Goal: Task Accomplishment & Management: Complete application form

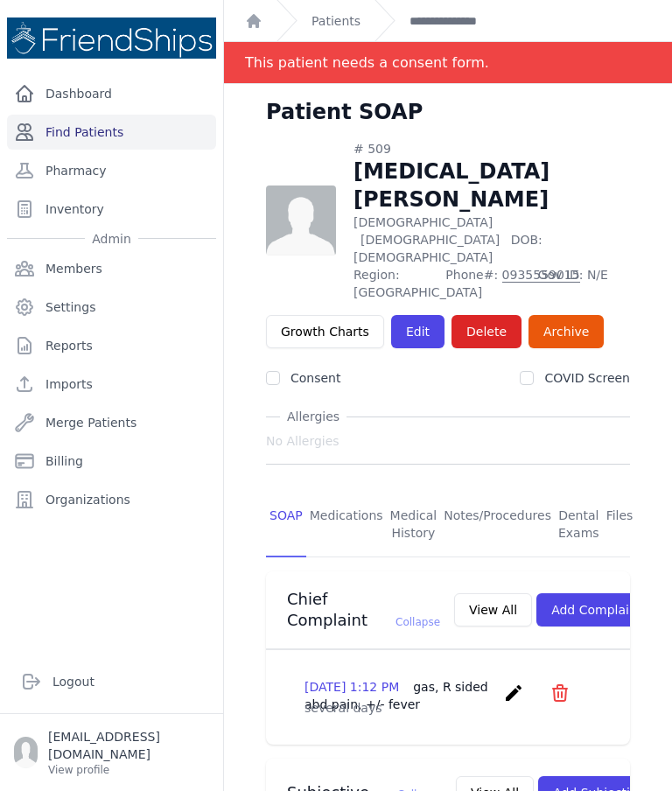
click at [85, 124] on link "Find Patients" at bounding box center [111, 132] width 209 height 35
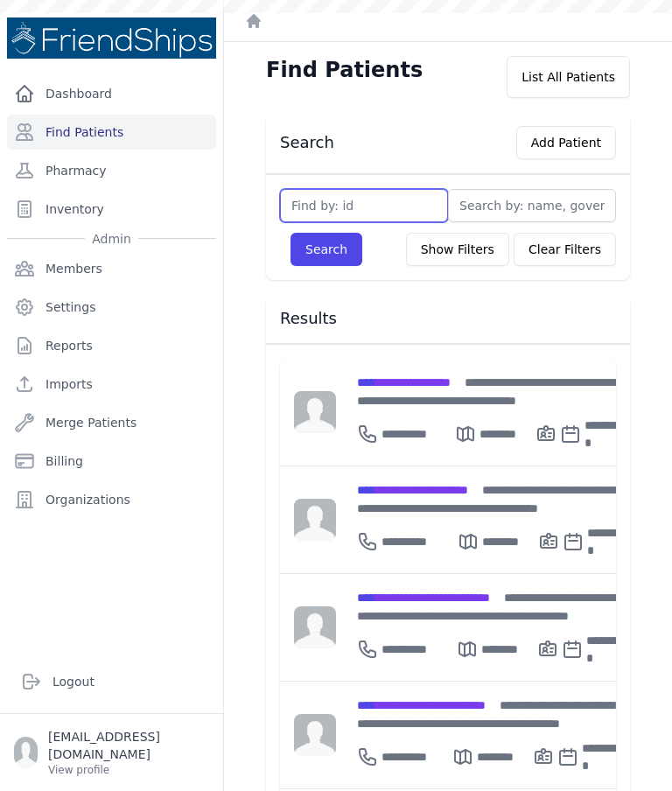
click at [389, 200] on input "text" at bounding box center [364, 205] width 168 height 33
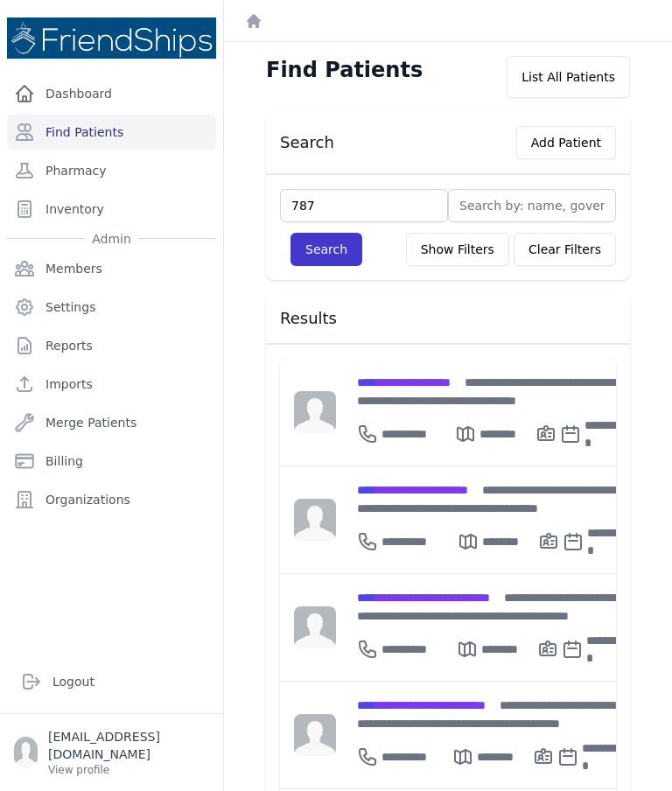
type input "787"
click at [349, 265] on button "Search" at bounding box center [327, 249] width 72 height 33
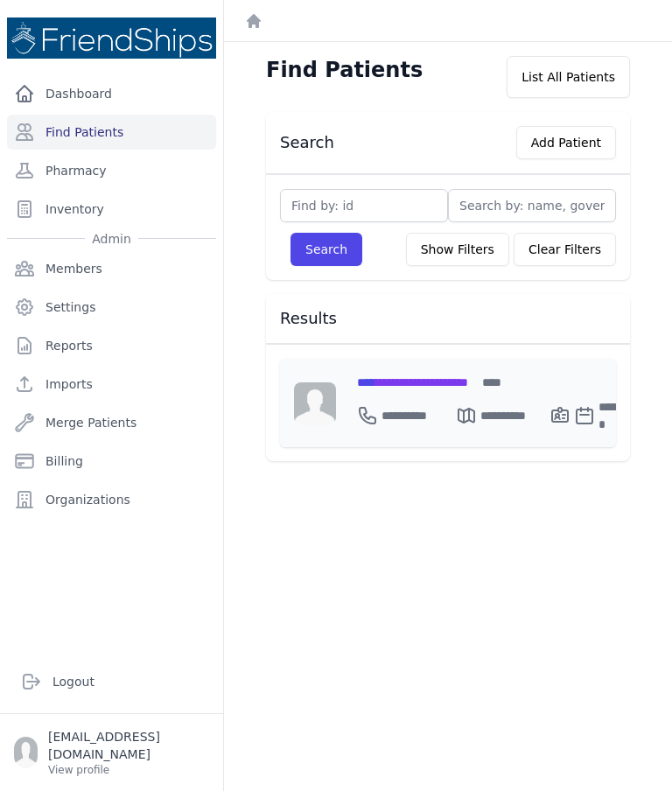
click at [449, 389] on span "**********" at bounding box center [412, 382] width 111 height 12
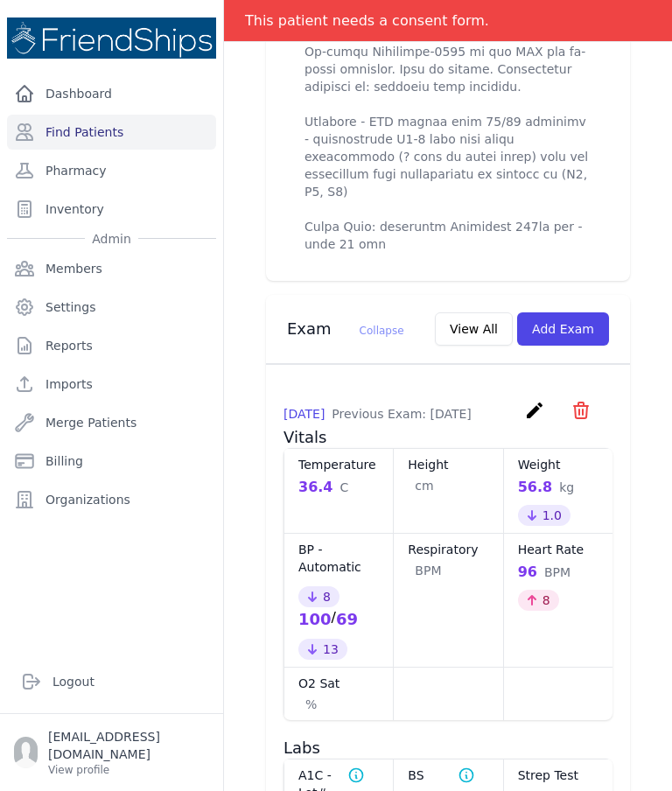
scroll to position [1661, 0]
click at [579, 312] on button "Add Exam" at bounding box center [563, 328] width 92 height 33
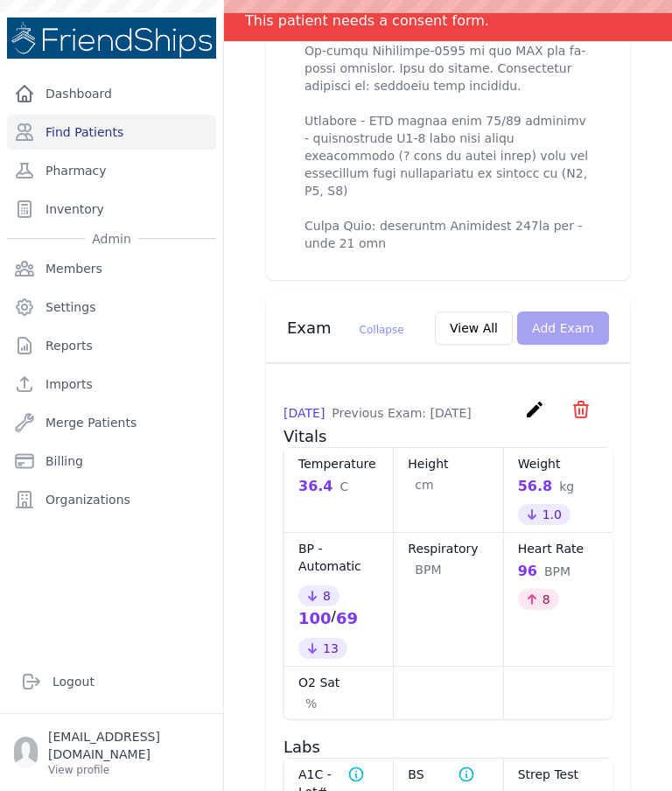
scroll to position [0, 0]
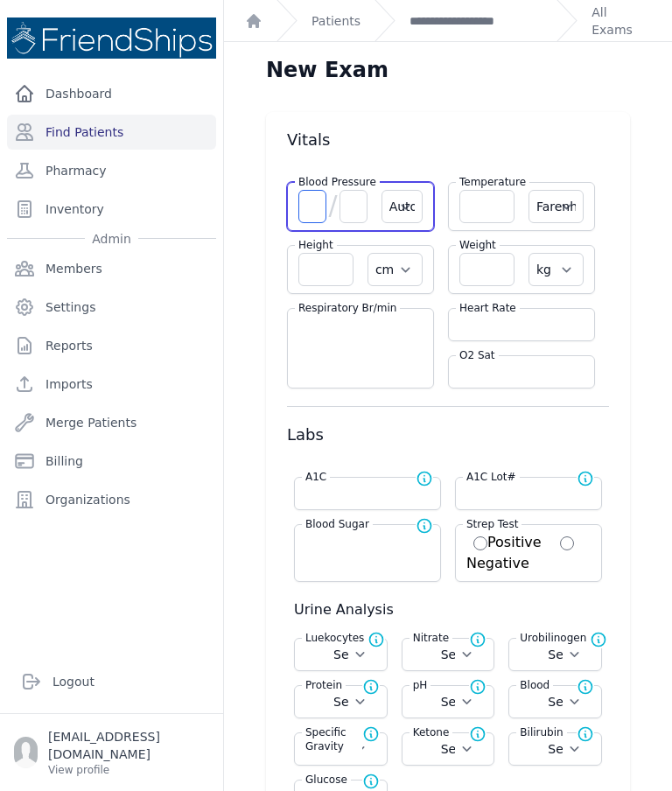
click at [308, 198] on input "number" at bounding box center [312, 206] width 28 height 33
type input "113"
click at [349, 221] on input "number" at bounding box center [354, 206] width 28 height 33
select select "Automatic"
select select "F"
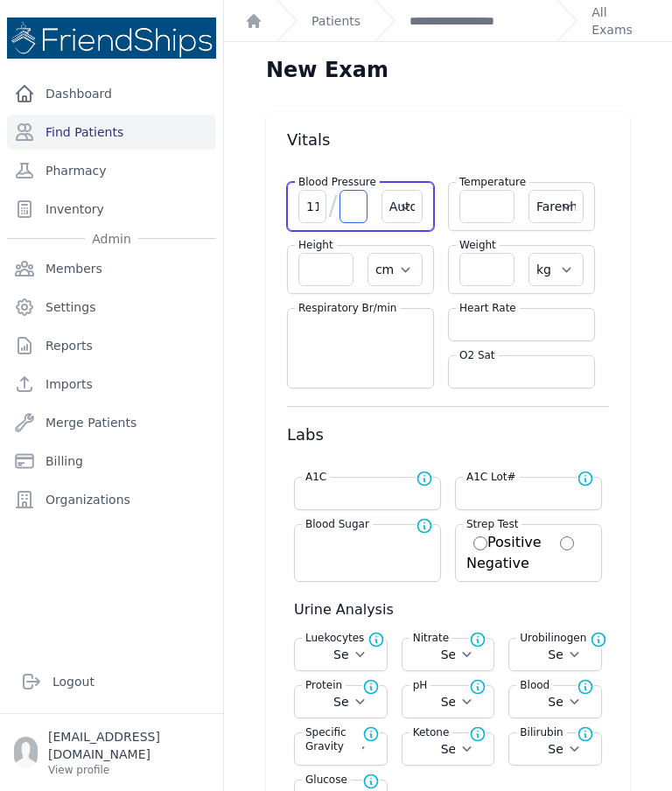
select select "cm"
select select "kg"
select select
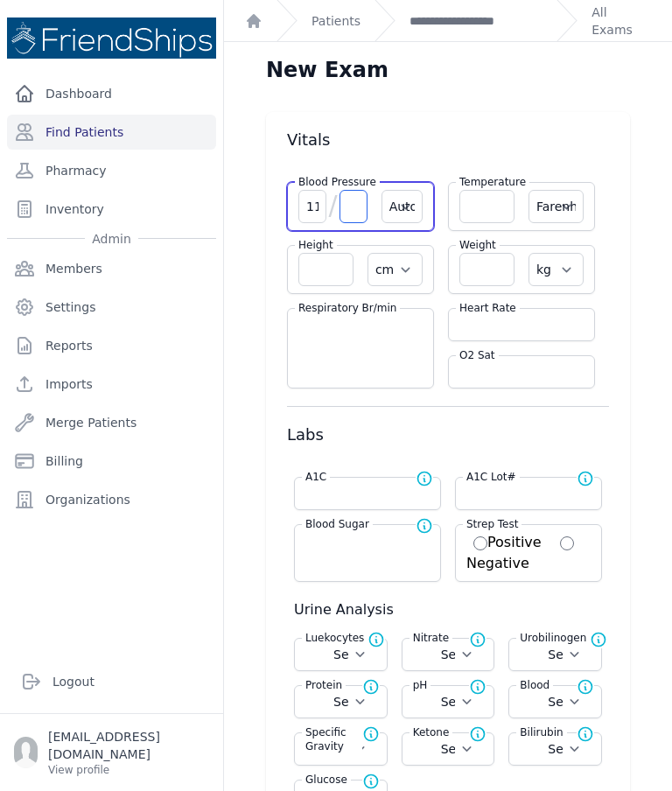
select select
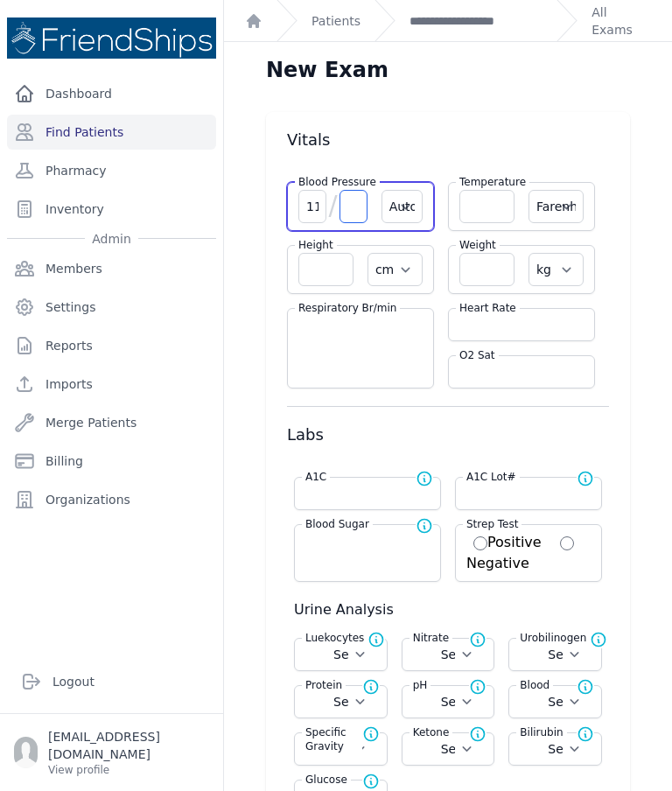
select select
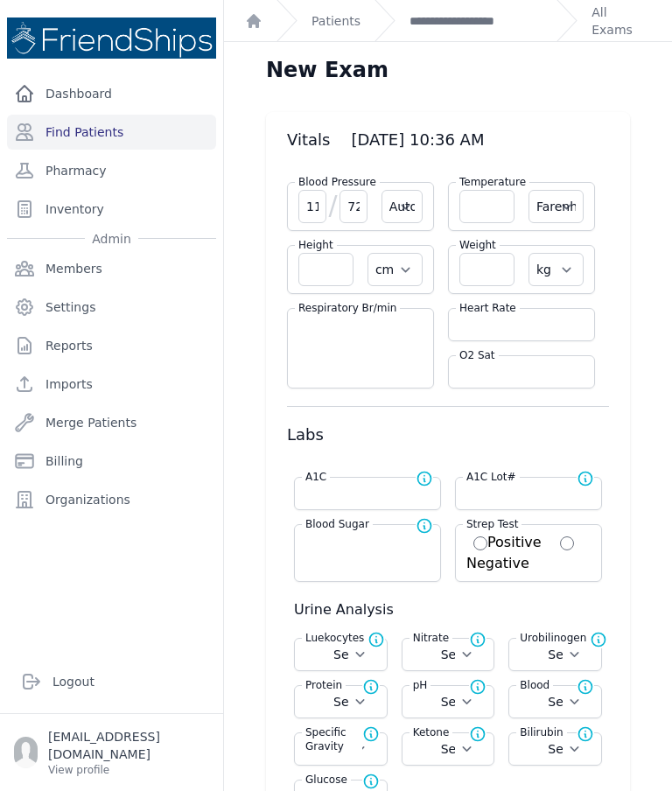
type input "72"
click at [488, 331] on input "number" at bounding box center [522, 325] width 124 height 18
select select "Automatic"
select select "F"
select select "cm"
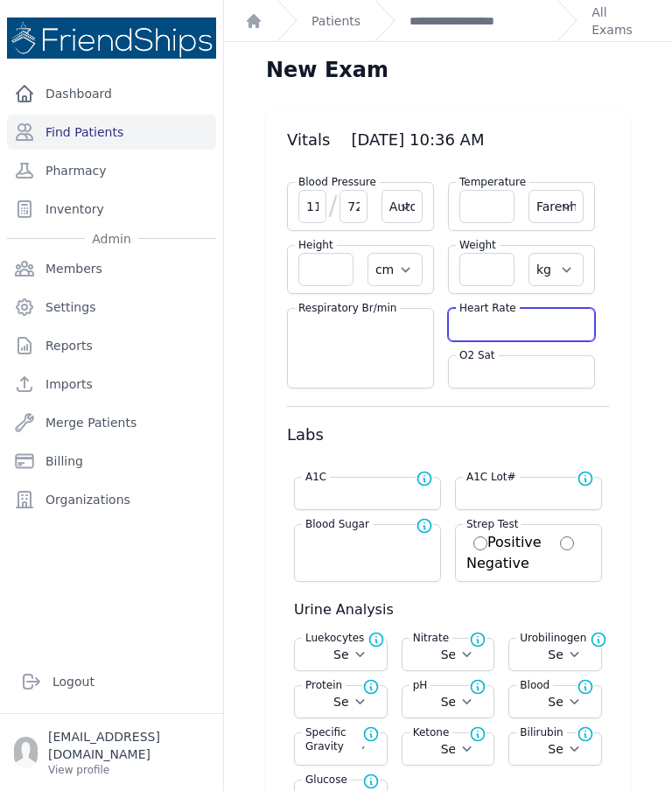
select select "kg"
select select
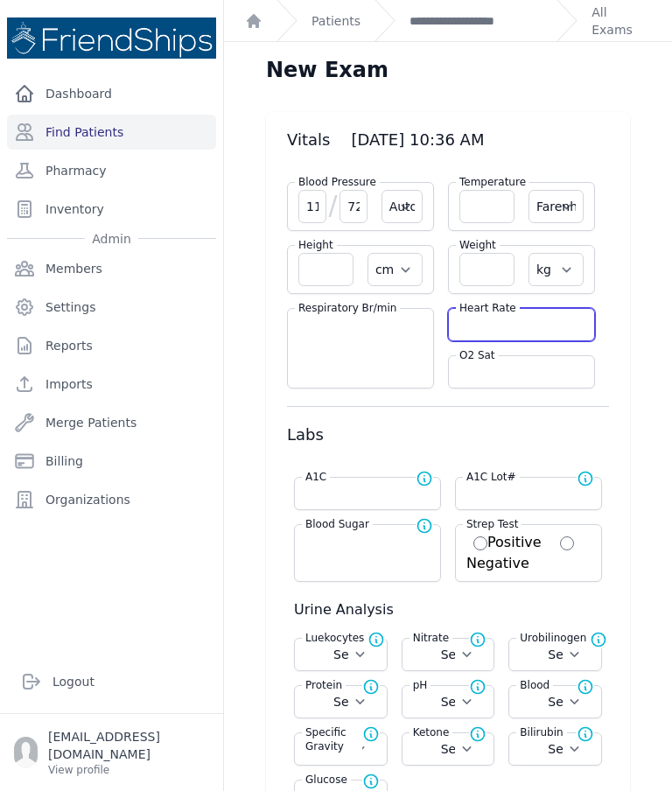
select select
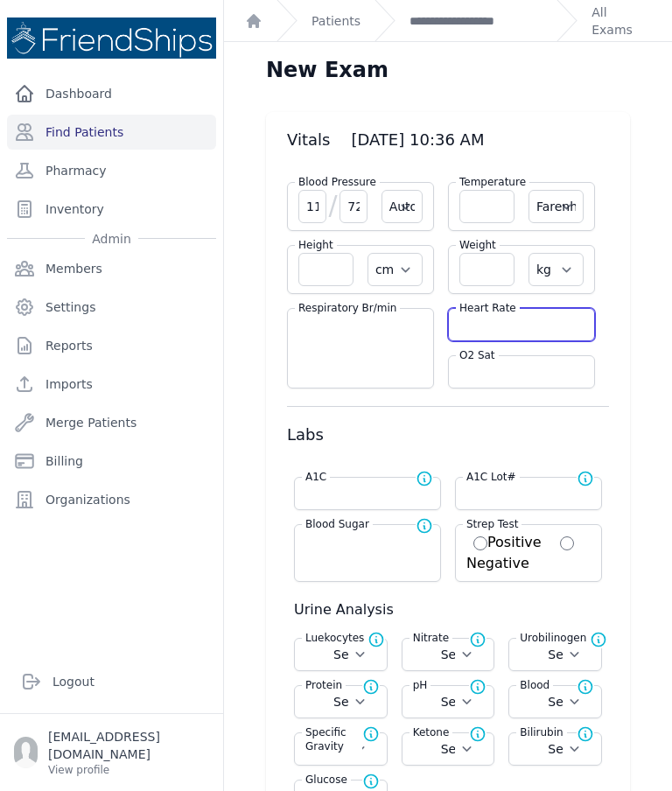
select select
type input "91"
click at [483, 219] on input "number" at bounding box center [487, 206] width 55 height 33
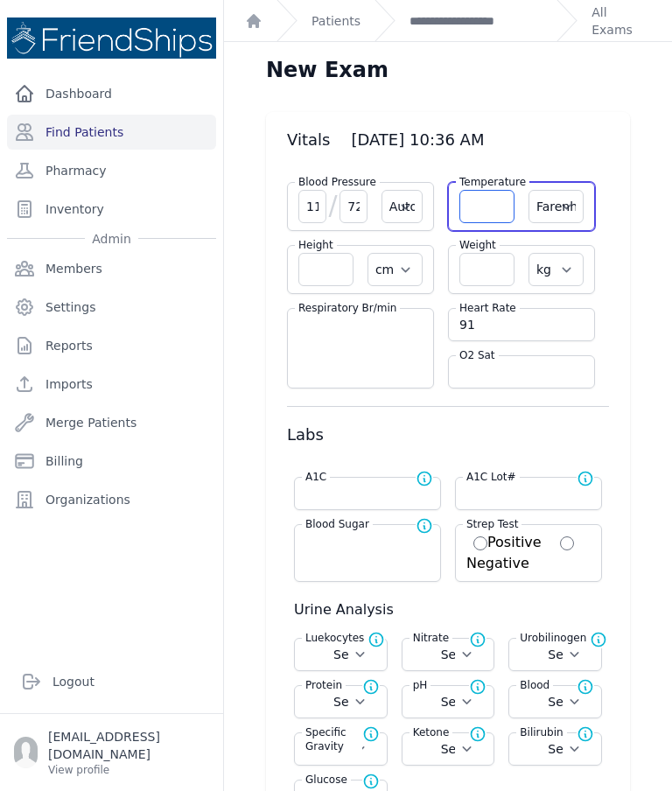
select select "Automatic"
select select "F"
select select "cm"
select select "kg"
select select
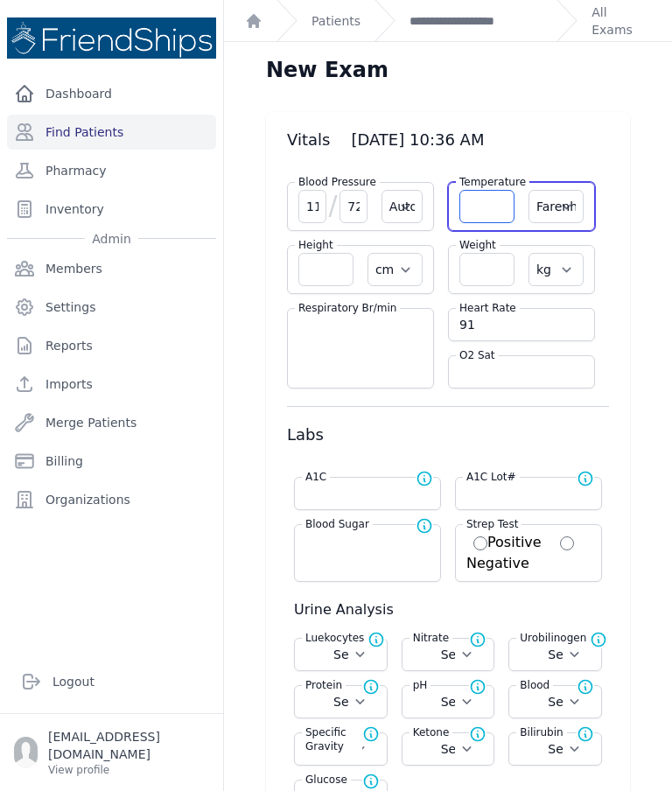
select select
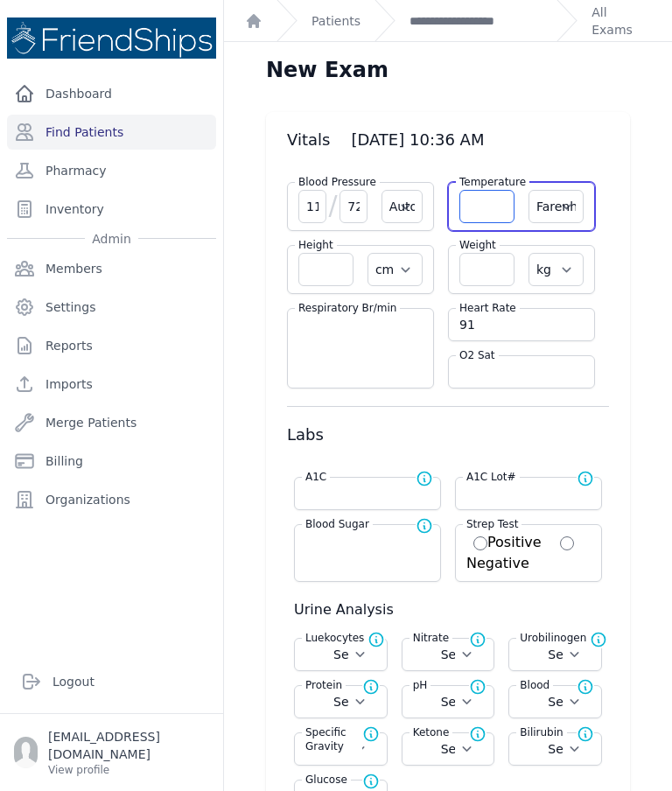
select select
type input "36.4"
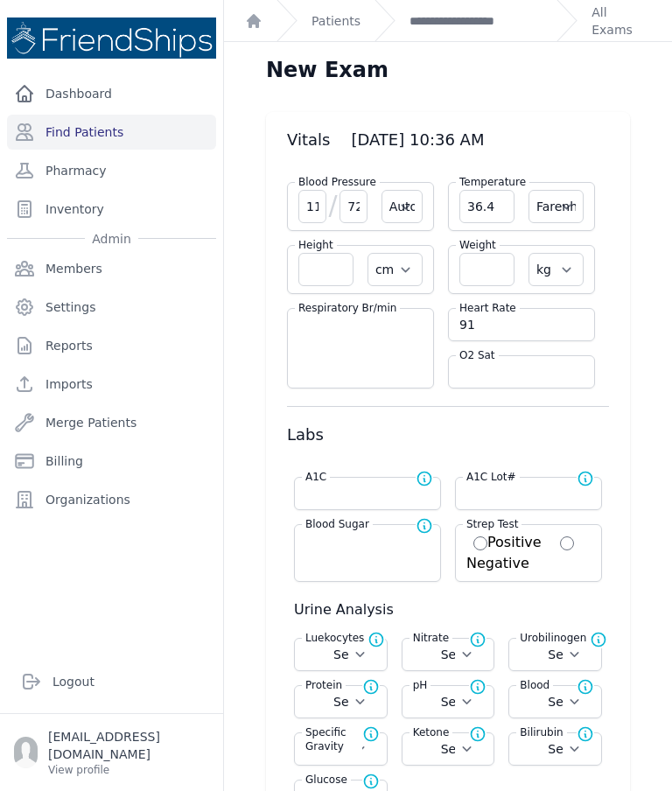
click at [554, 212] on select "Farenheit Celcius" at bounding box center [556, 206] width 55 height 33
select select "C"
select select "Automatic"
select select "cm"
select select "kg"
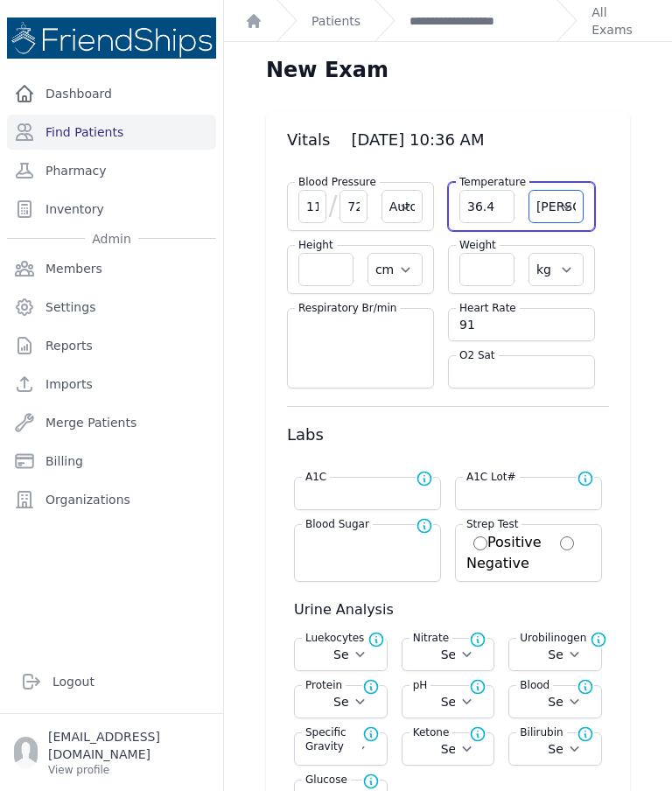
select select
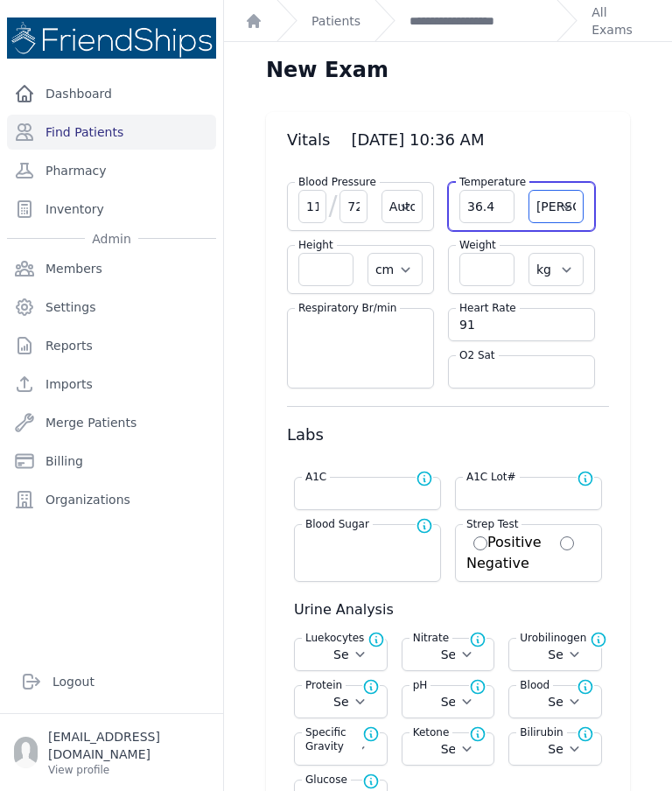
select select
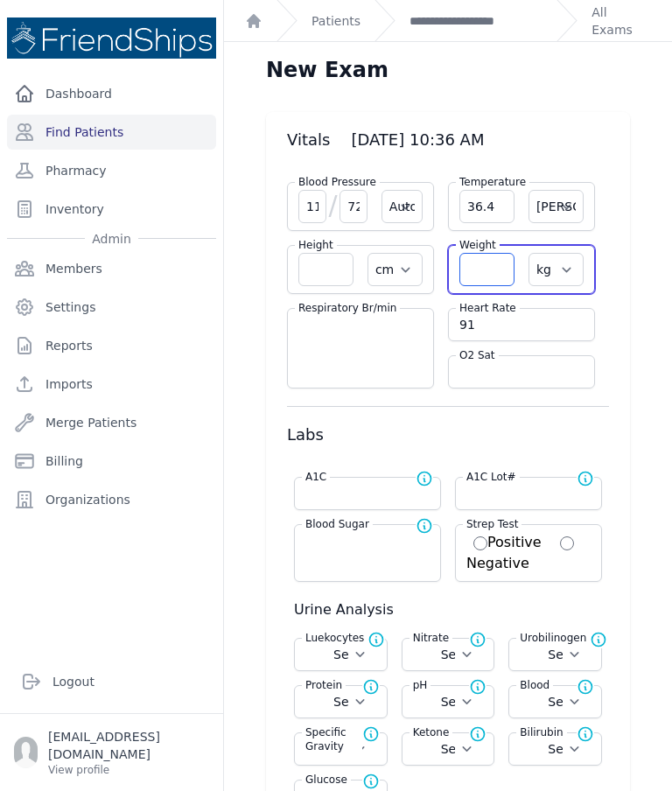
click at [486, 270] on input "number" at bounding box center [487, 269] width 55 height 33
select select "Automatic"
select select "C"
select select "cm"
select select "kg"
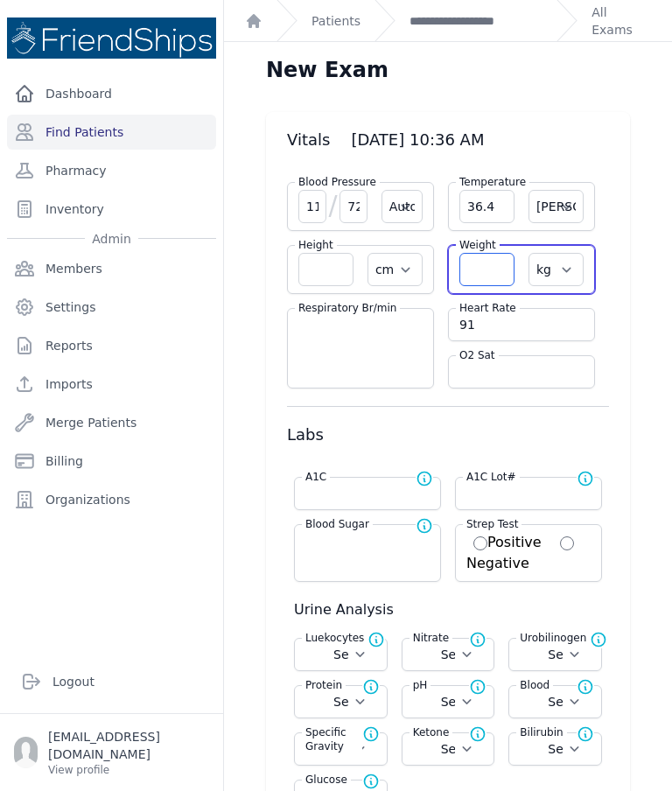
select select
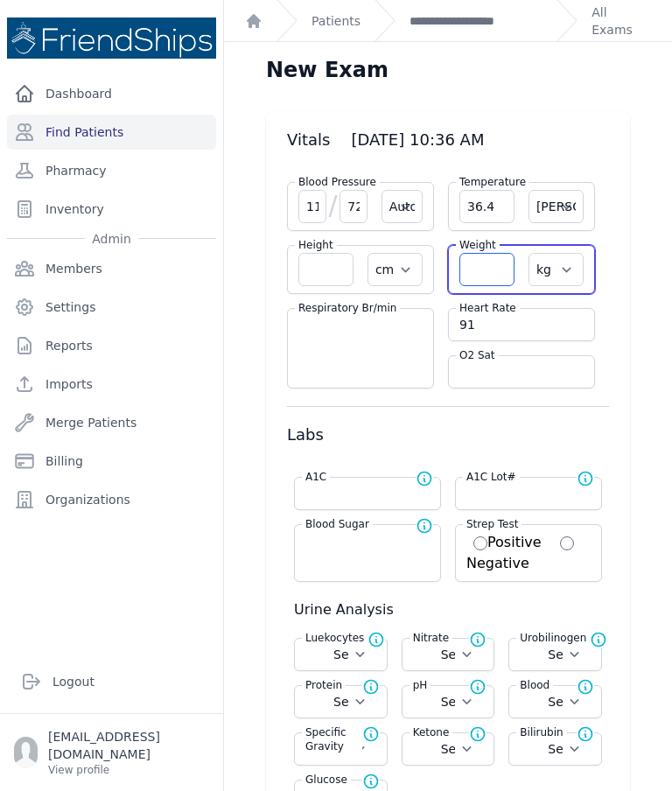
select select
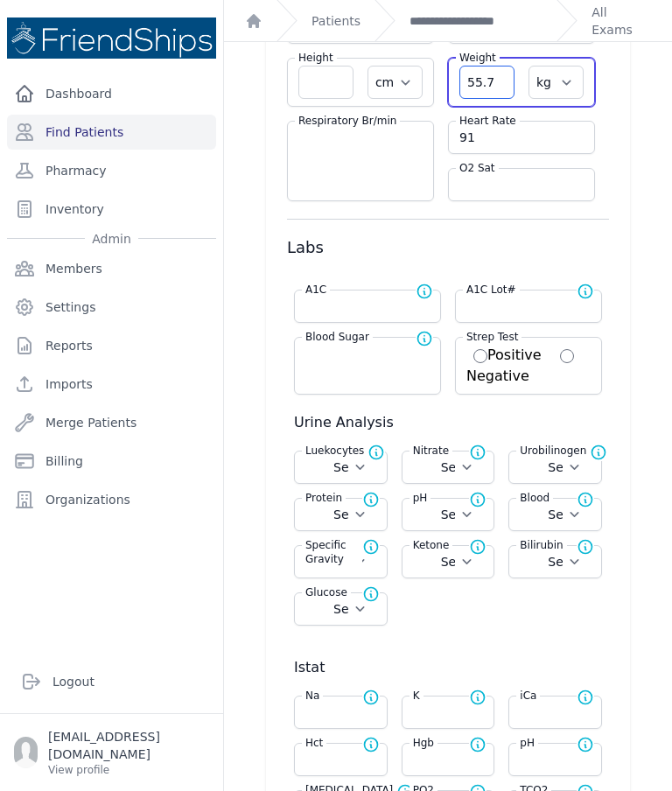
scroll to position [195, 0]
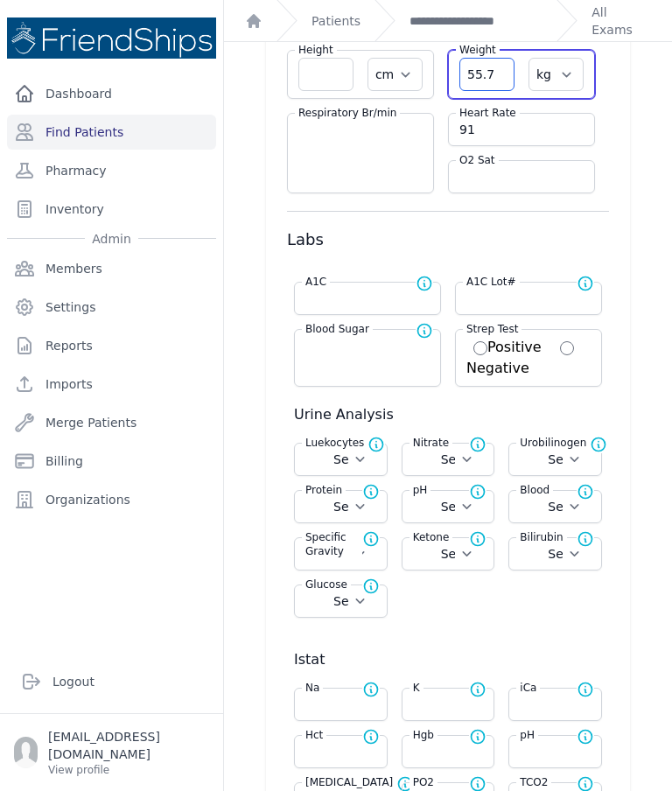
type input "55.7"
click at [396, 354] on input "number" at bounding box center [367, 346] width 124 height 18
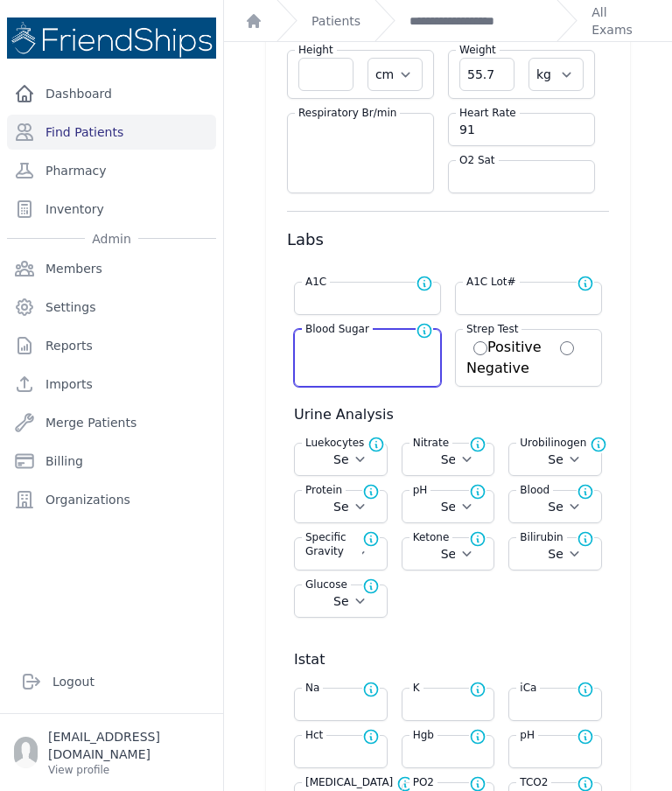
type input "2"
select select "Automatic"
select select "C"
select select "cm"
select select "kg"
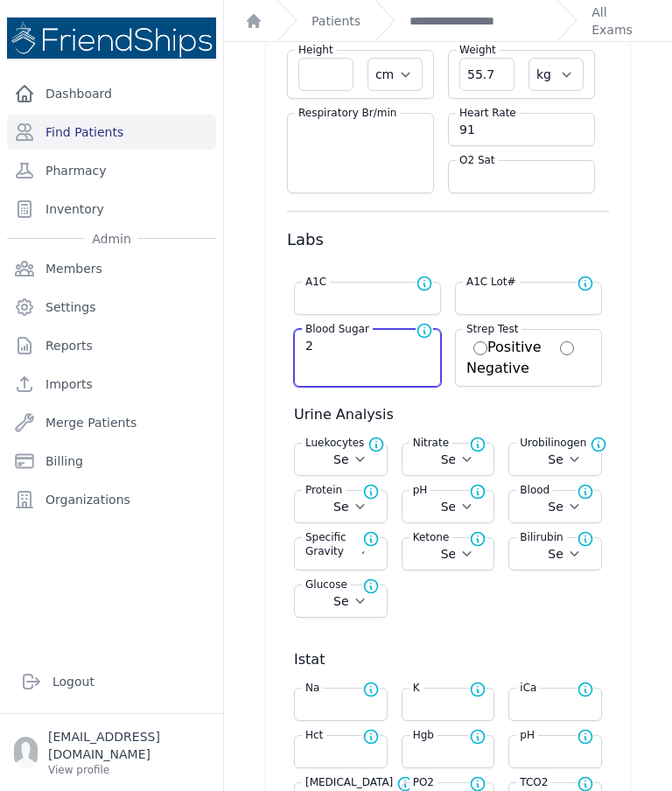
select select
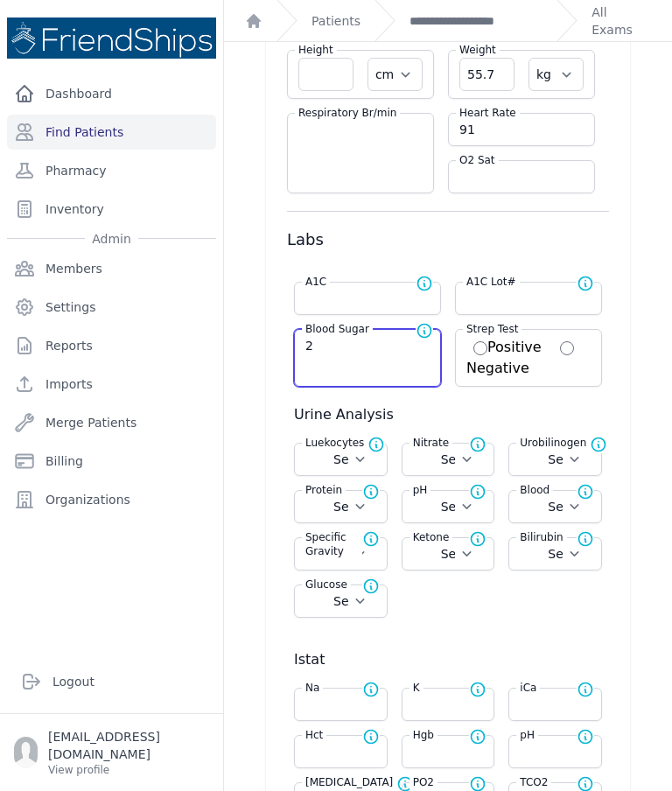
select select
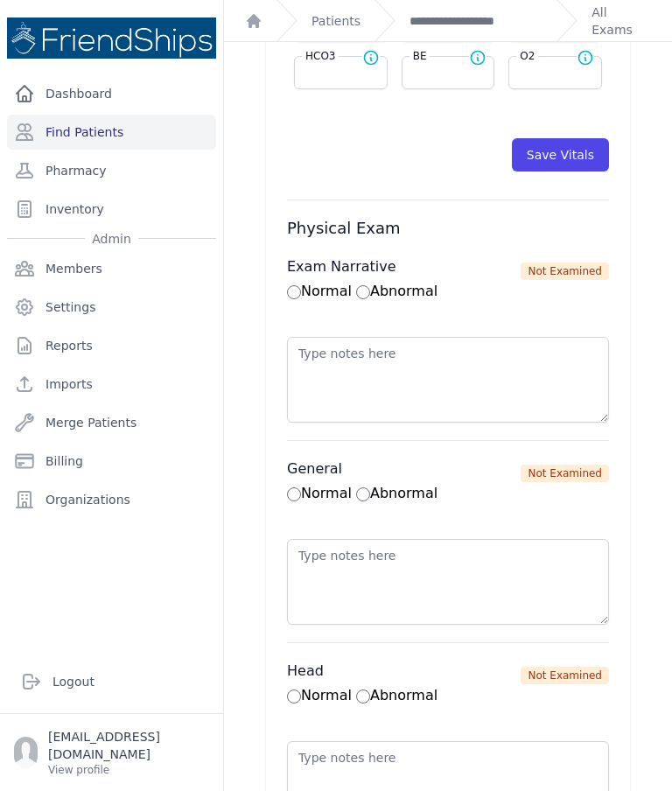
scroll to position [952, 0]
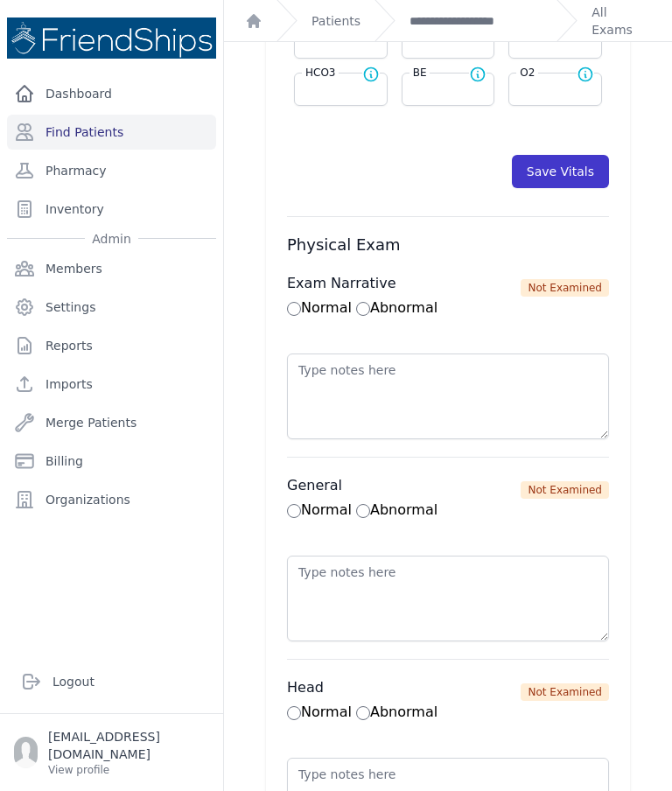
type input "201"
click at [588, 169] on button "Save Vitals" at bounding box center [560, 171] width 97 height 33
select select "Automatic"
select select "cm"
select select "kg"
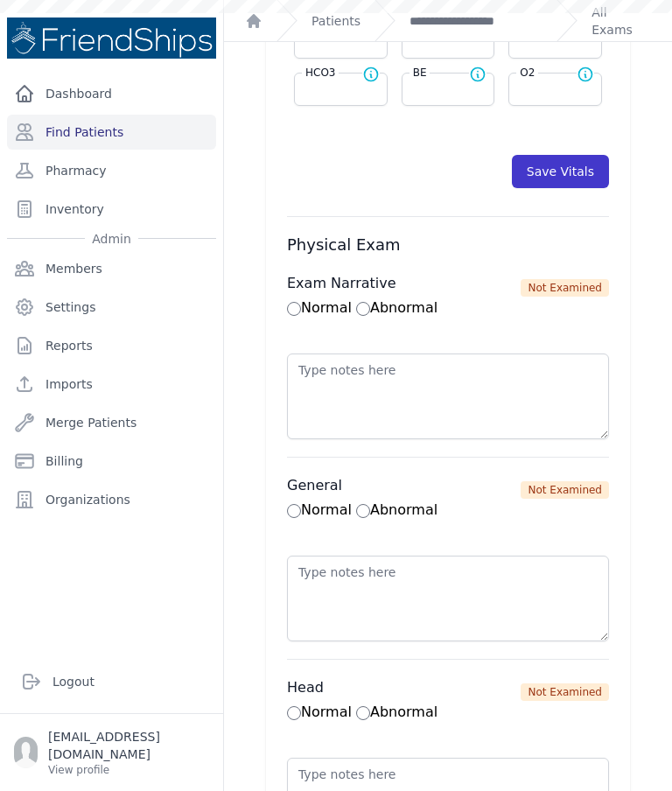
type input "201.0"
select select
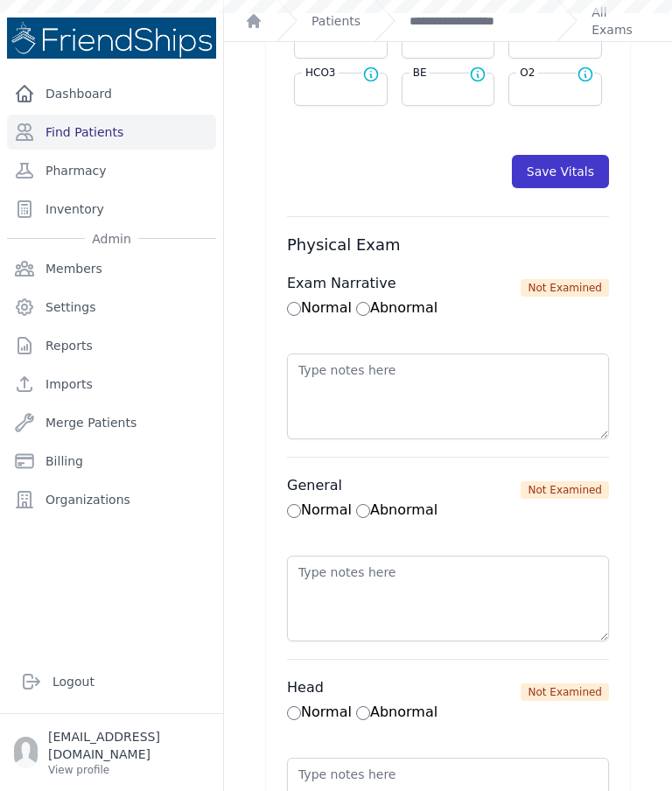
select select
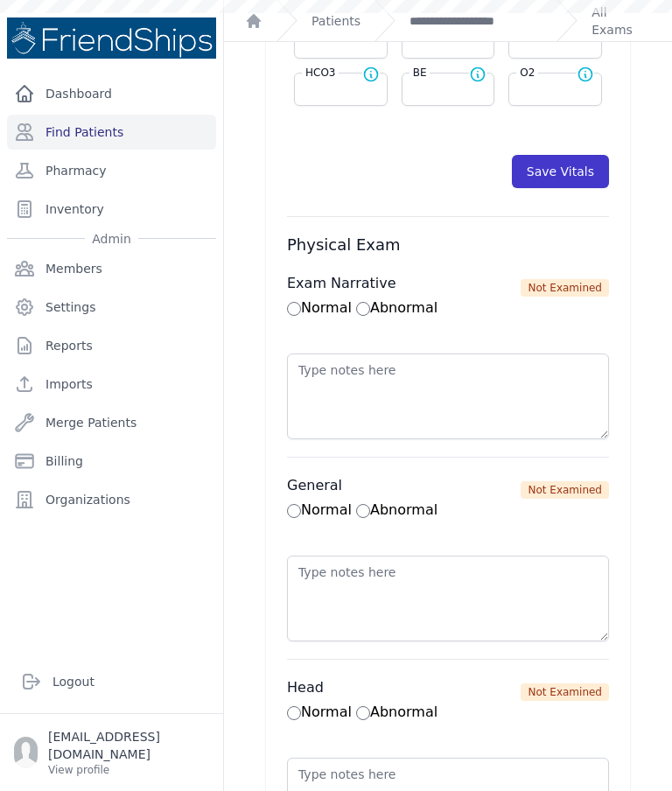
select select
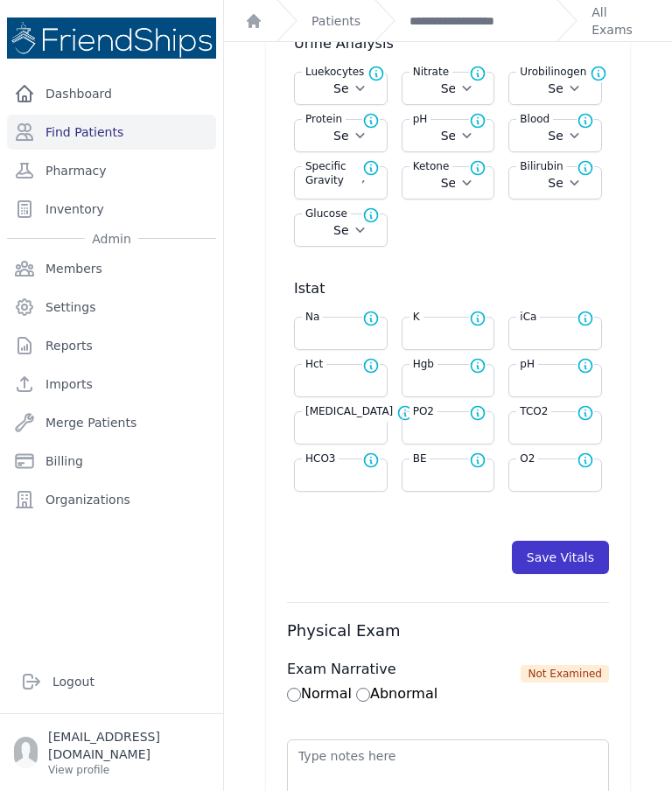
scroll to position [570, 0]
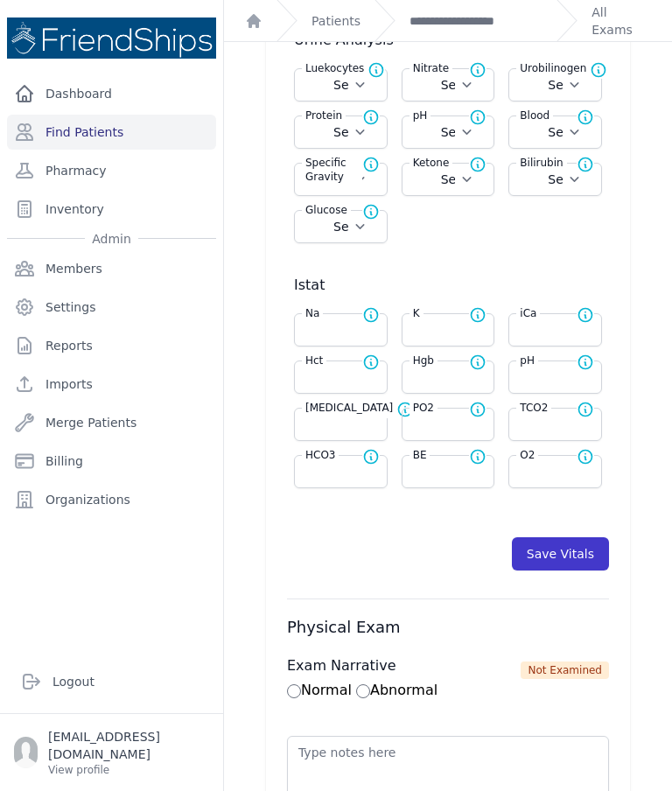
click at [571, 542] on button "Save Vitals" at bounding box center [560, 553] width 97 height 33
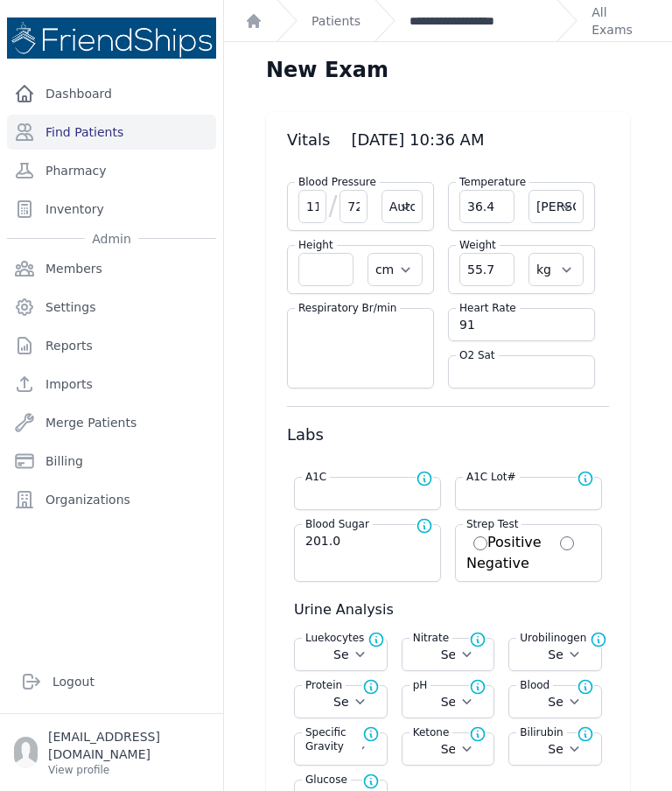
click at [495, 27] on link "**********" at bounding box center [476, 21] width 133 height 18
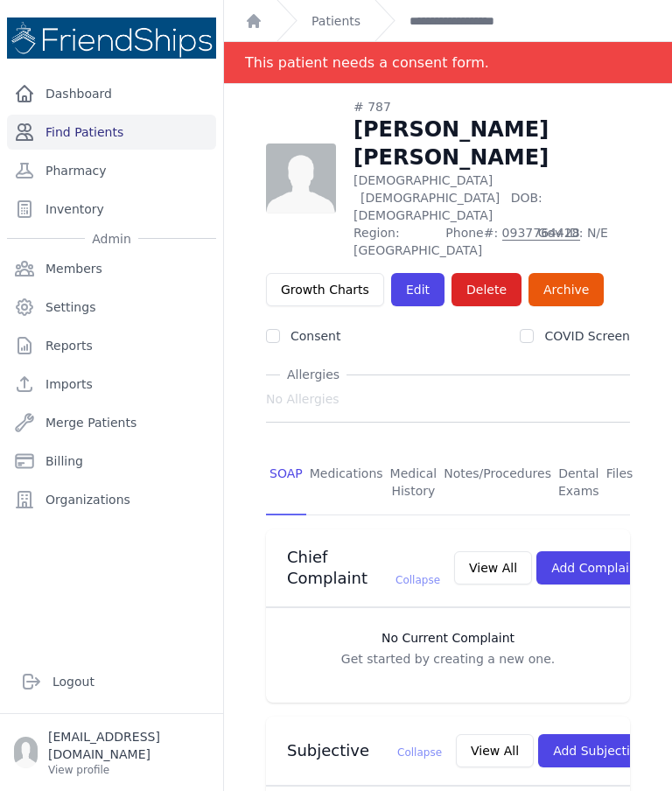
click at [115, 128] on link "Find Patients" at bounding box center [111, 132] width 209 height 35
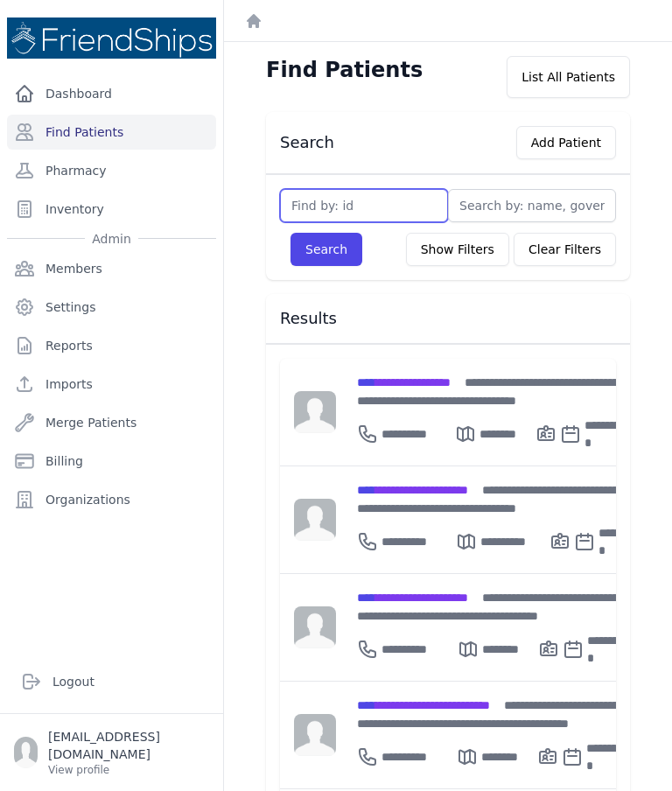
click at [370, 200] on input "text" at bounding box center [364, 205] width 168 height 33
type input "621"
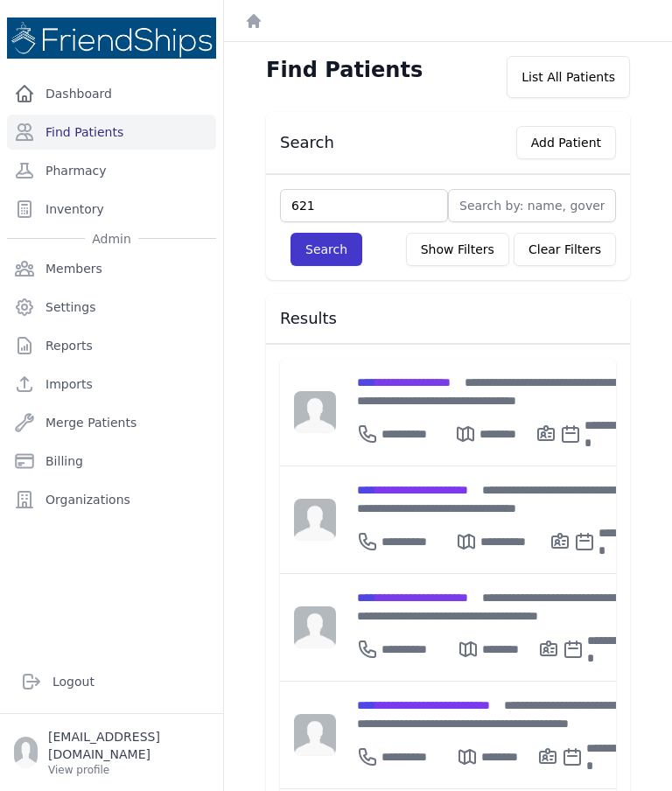
click at [346, 234] on button "Search" at bounding box center [327, 249] width 72 height 33
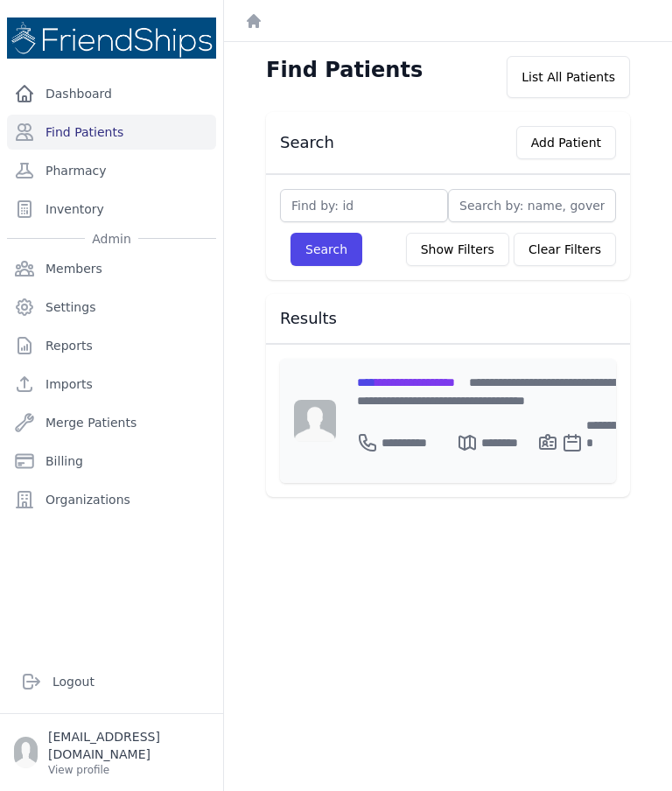
click at [455, 382] on span "**********" at bounding box center [406, 382] width 98 height 12
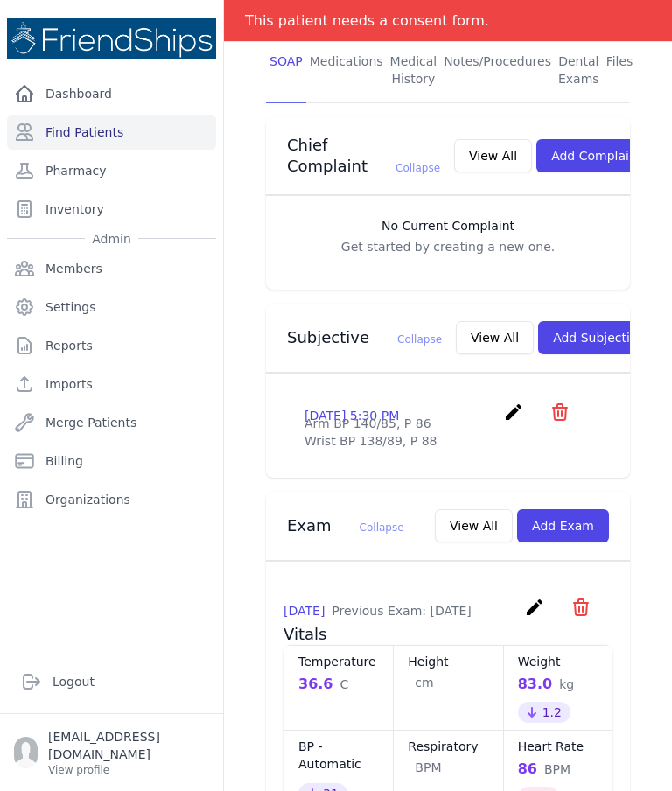
scroll to position [387, 0]
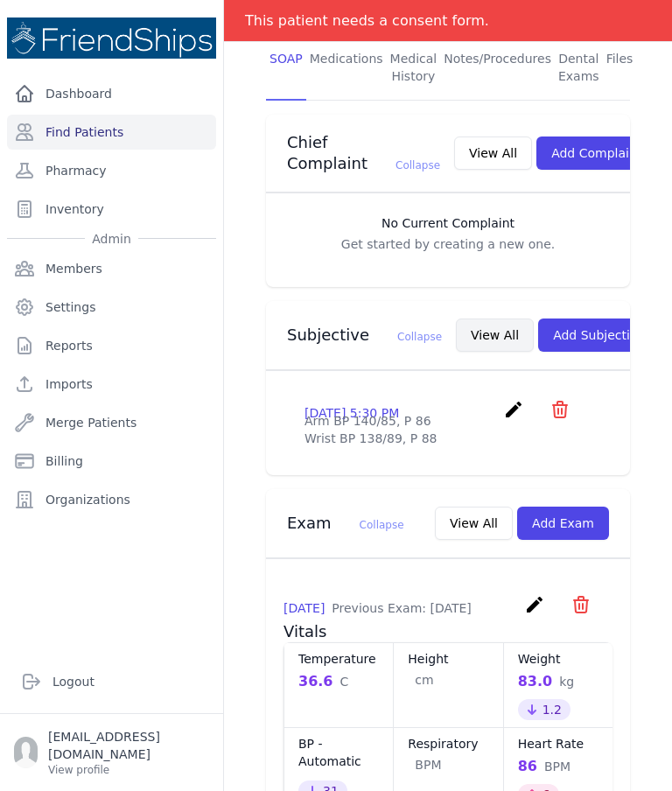
click at [456, 325] on button "View All" at bounding box center [495, 335] width 78 height 33
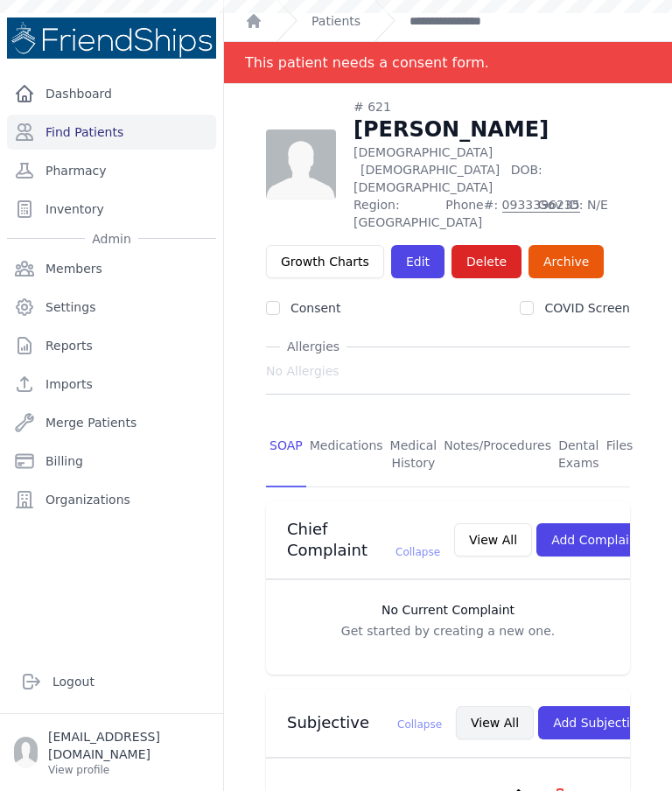
scroll to position [0, 0]
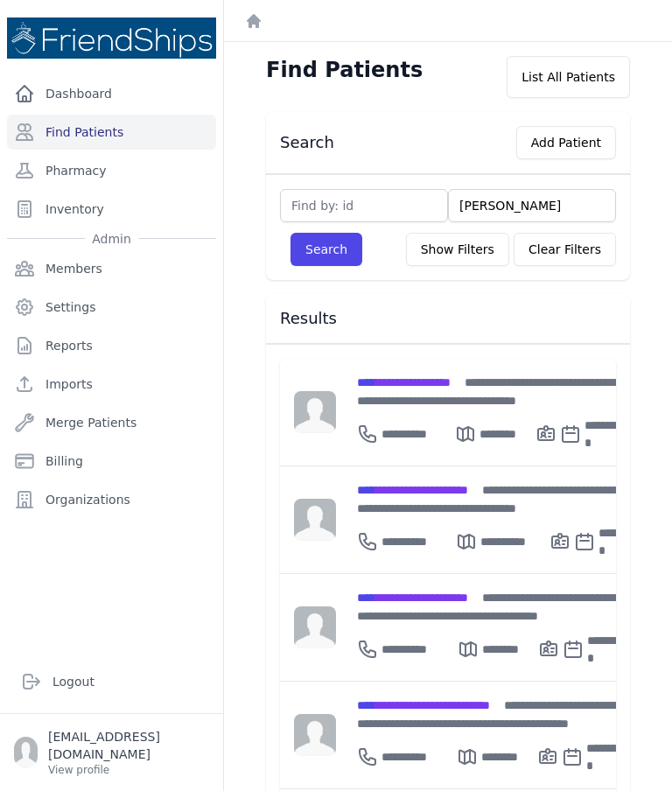
type input "Al"
type input "A"
type input "Dh"
type input "Dhyab"
click at [334, 251] on button "Search" at bounding box center [327, 249] width 72 height 33
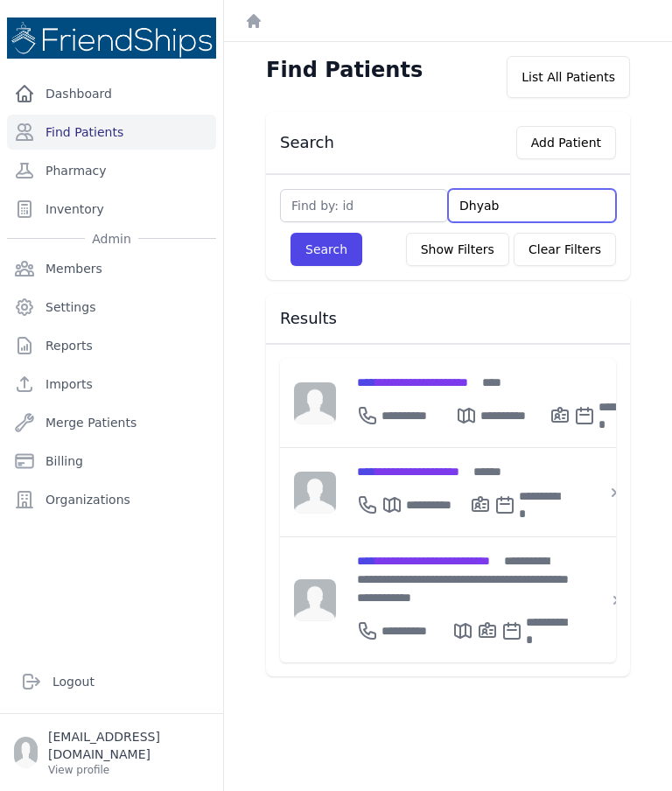
click at [547, 200] on input "Dhyab" at bounding box center [532, 205] width 168 height 33
type input "D"
type input "Dhi"
type input "Dhia"
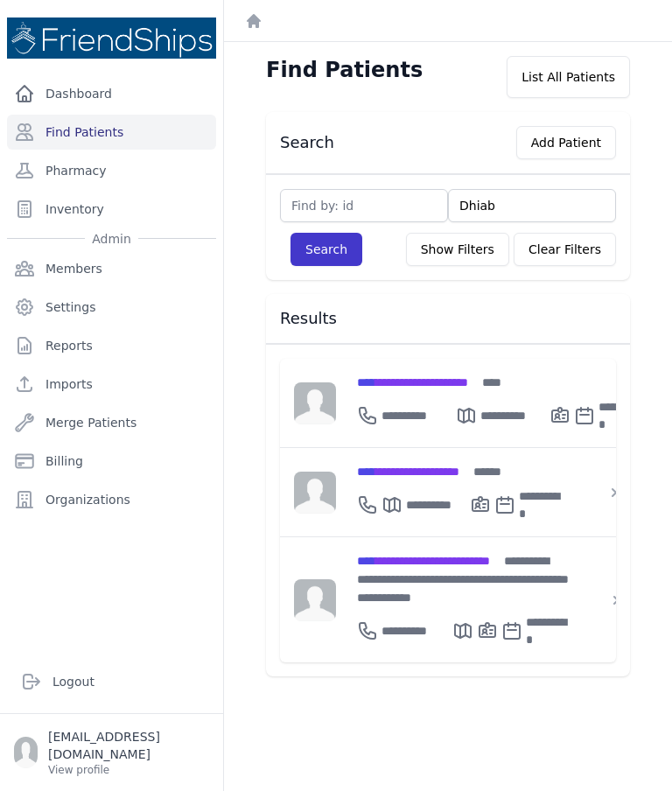
type input "Dhiab"
click at [335, 250] on button "Search" at bounding box center [327, 249] width 72 height 33
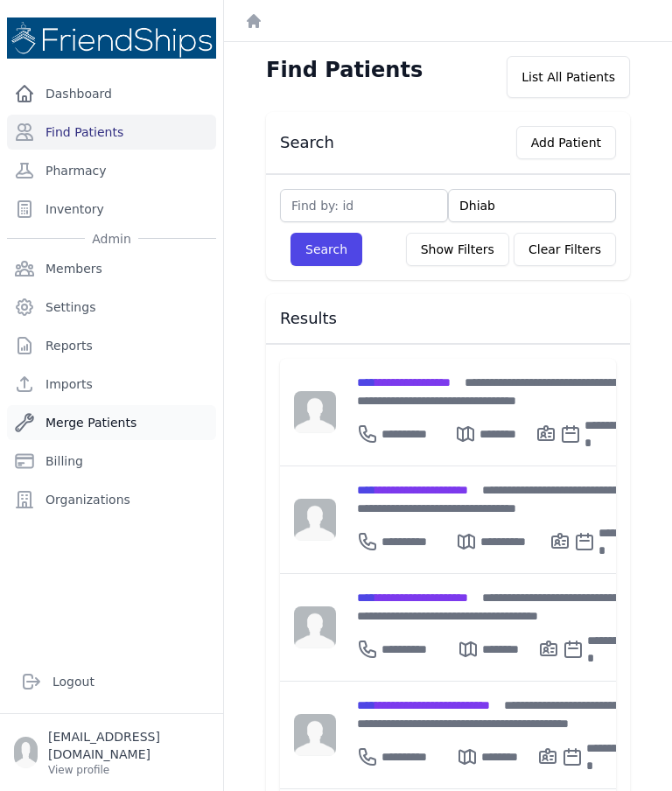
click at [25, 427] on icon at bounding box center [24, 422] width 21 height 21
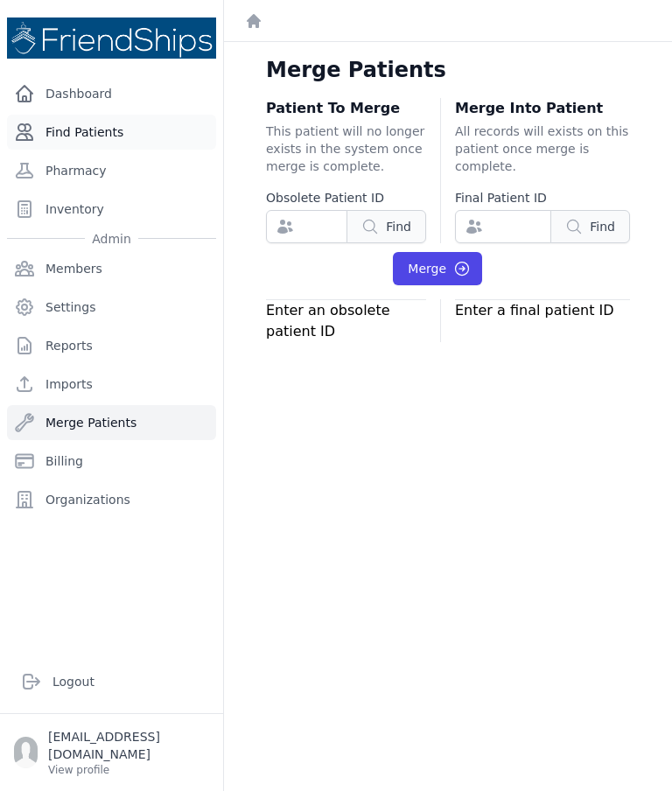
click at [89, 138] on link "Find Patients" at bounding box center [111, 132] width 209 height 35
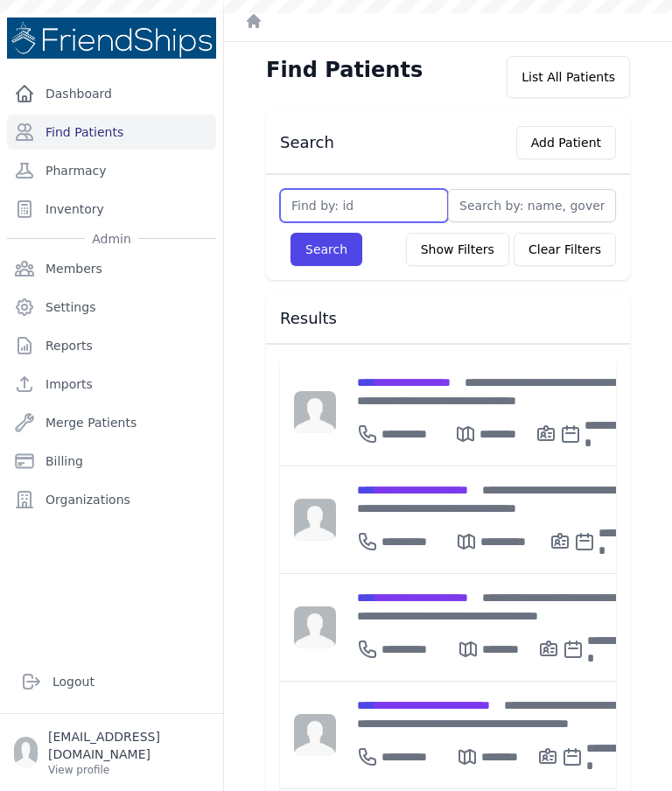
click at [312, 196] on input "text" at bounding box center [364, 205] width 168 height 33
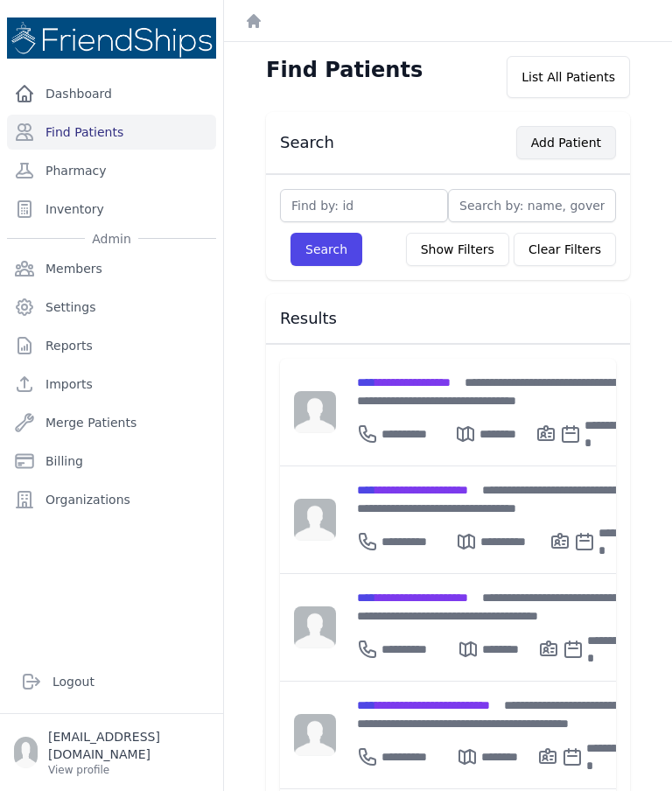
click at [573, 139] on button "Add Patient" at bounding box center [566, 142] width 100 height 33
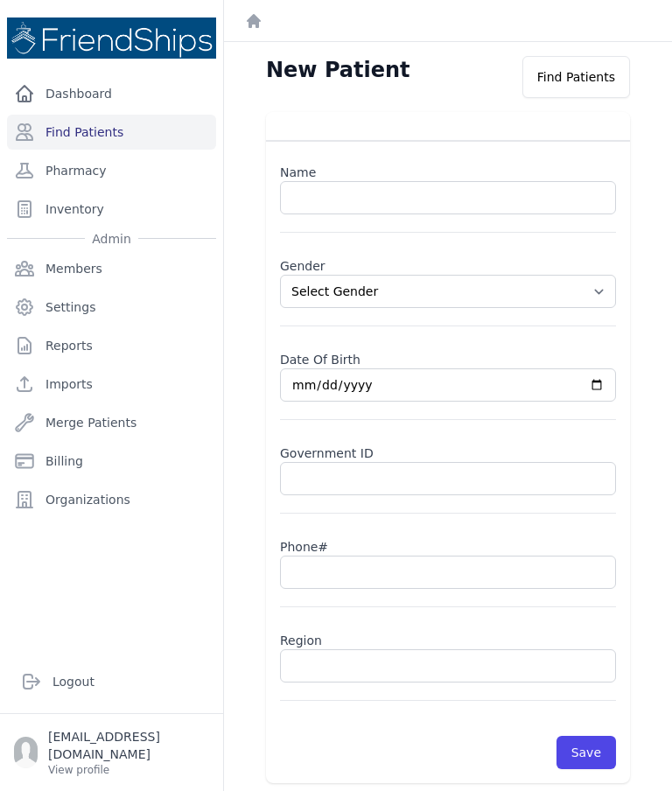
click at [607, 282] on select "Select Gender [DEMOGRAPHIC_DATA] [DEMOGRAPHIC_DATA]" at bounding box center [448, 291] width 336 height 33
select select "[DEMOGRAPHIC_DATA]"
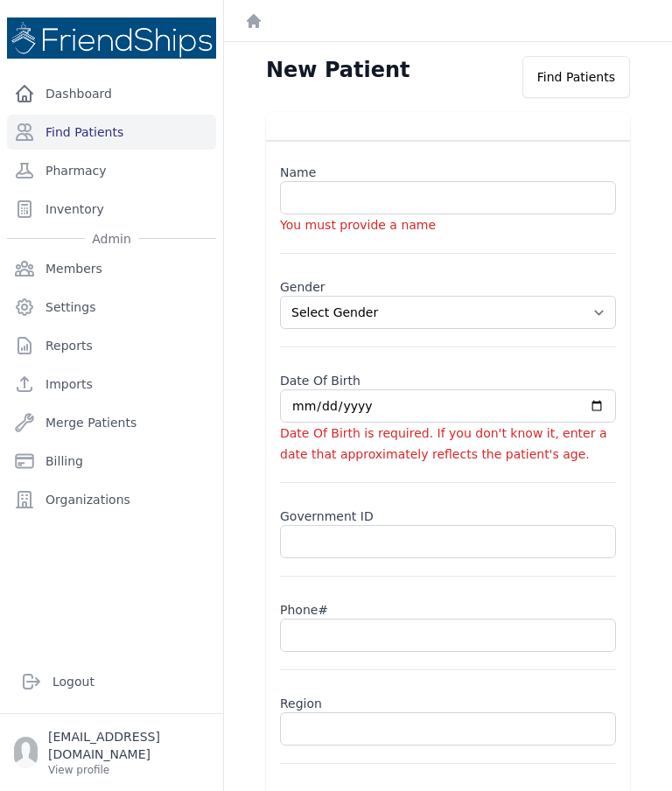
click at [478, 176] on label "Name" at bounding box center [448, 169] width 336 height 25
click at [597, 512] on label "Government ID" at bounding box center [448, 513] width 336 height 25
click at [363, 175] on label "Name" at bounding box center [448, 169] width 336 height 25
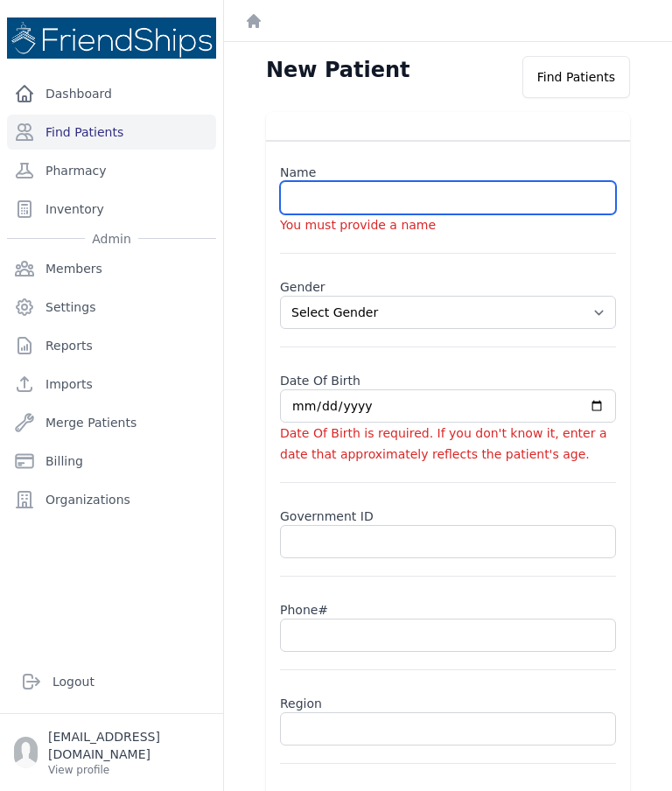
click at [480, 199] on input "text" at bounding box center [448, 197] width 336 height 33
click at [505, 200] on input "[PERSON_NAME]" at bounding box center [448, 197] width 336 height 33
type input "[PERSON_NAME]"
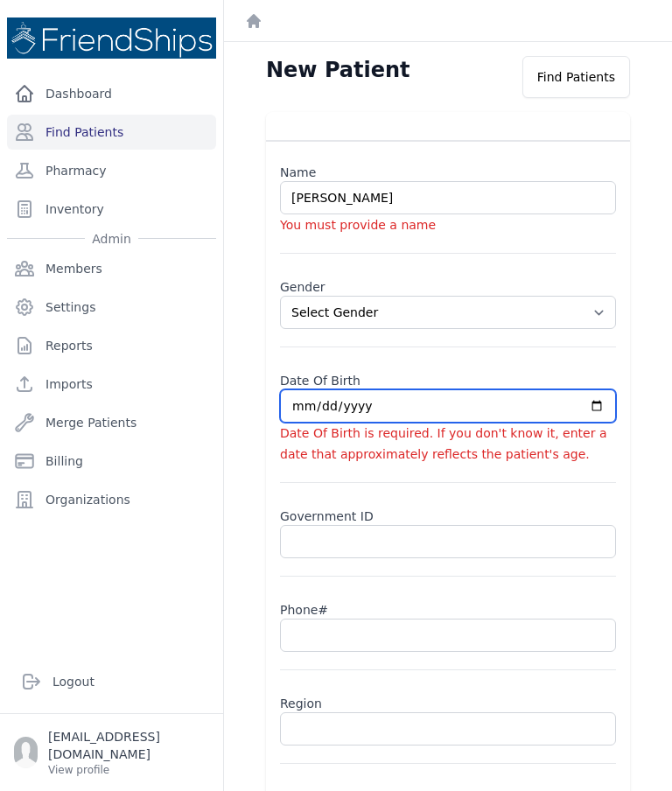
click at [428, 397] on input "date" at bounding box center [448, 406] width 336 height 33
type input "[DATE]"
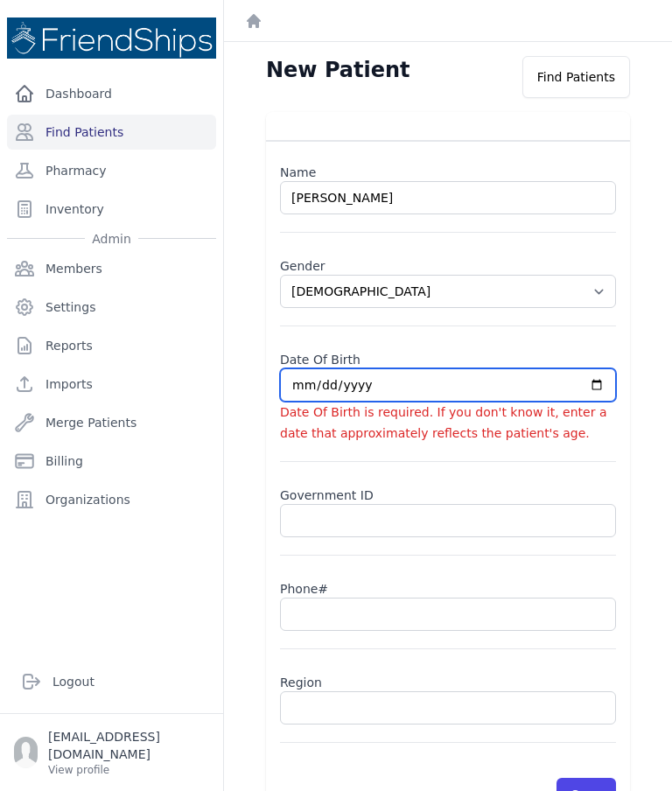
select select "[DEMOGRAPHIC_DATA]"
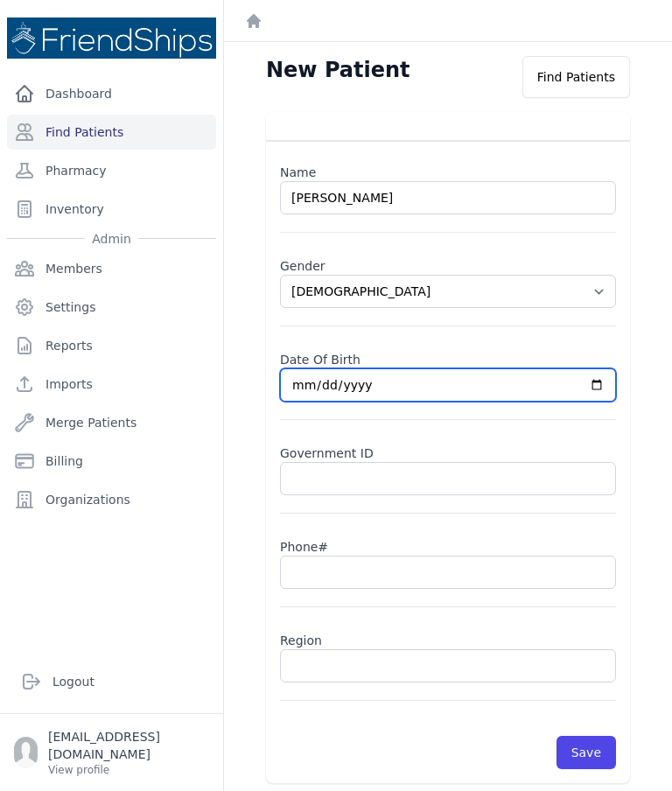
type input "[DATE]"
select select "[DEMOGRAPHIC_DATA]"
type input "[DATE]"
select select "[DEMOGRAPHIC_DATA]"
click at [482, 388] on input "[DATE]" at bounding box center [448, 385] width 336 height 33
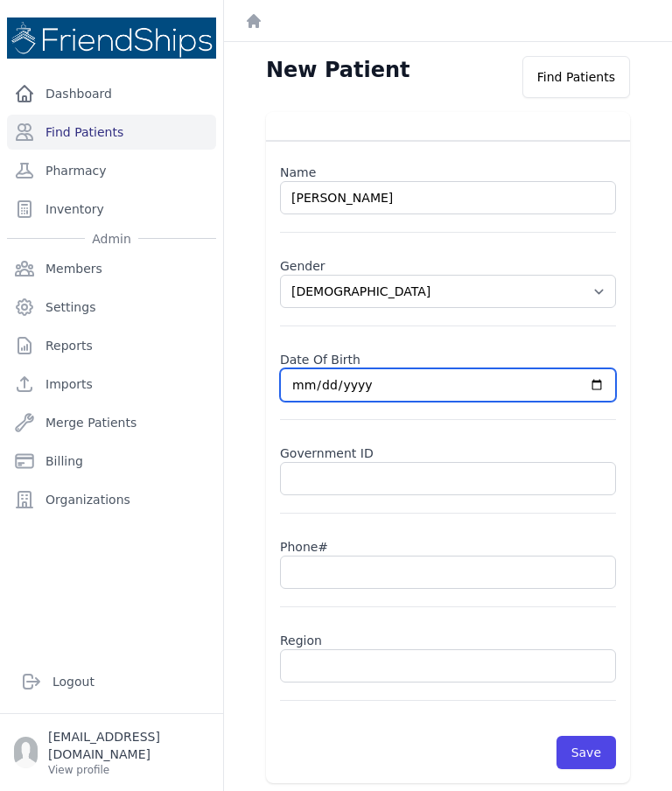
type input "[DATE]"
select select "[DEMOGRAPHIC_DATA]"
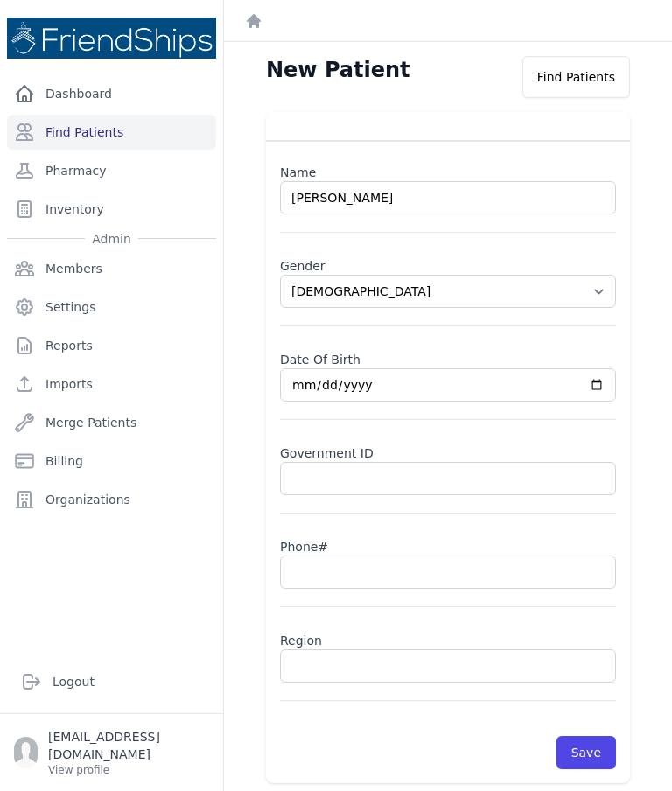
click at [387, 575] on input "text" at bounding box center [448, 572] width 336 height 33
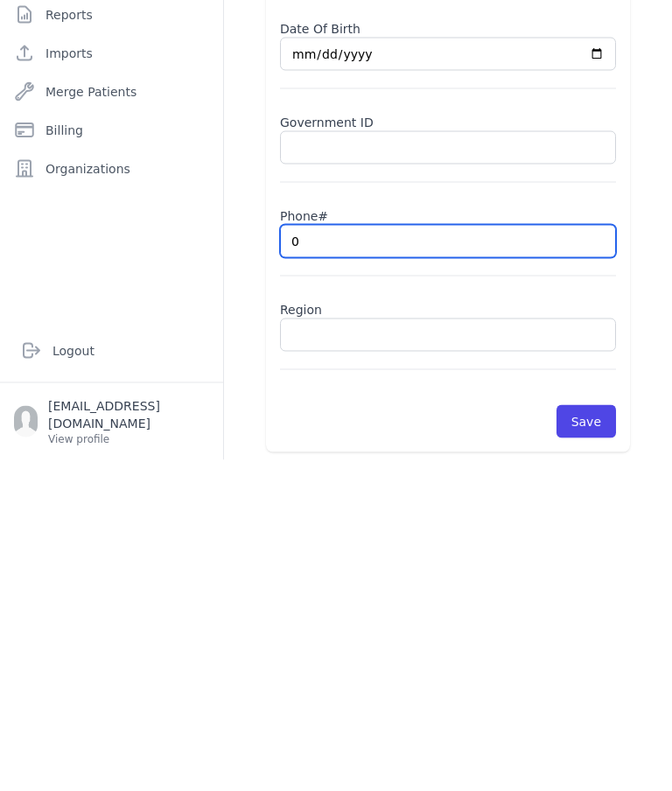
type input "09"
select select "[DEMOGRAPHIC_DATA]"
type input "099"
select select "[DEMOGRAPHIC_DATA]"
type input "0994"
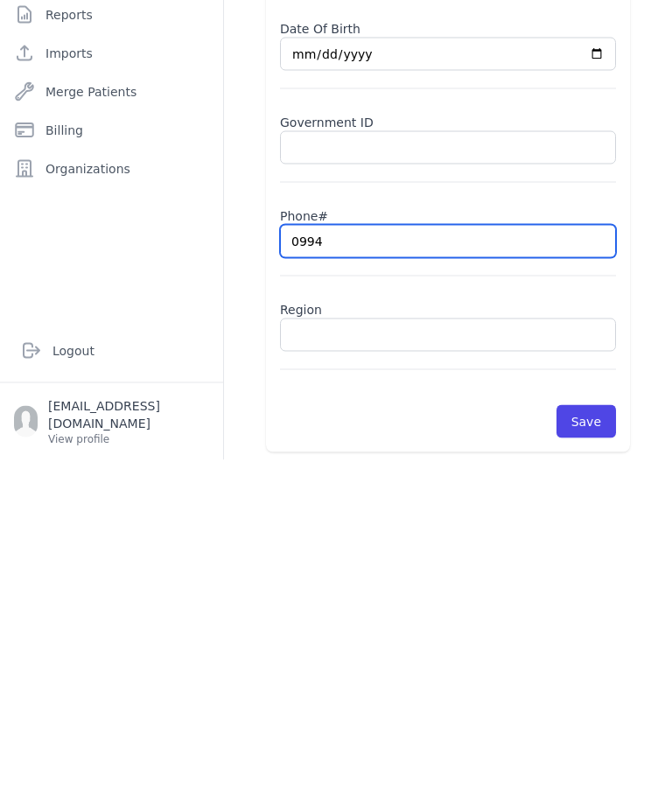
select select "[DEMOGRAPHIC_DATA]"
type input "099431"
select select "[DEMOGRAPHIC_DATA]"
type input "09943153"
select select "[DEMOGRAPHIC_DATA]"
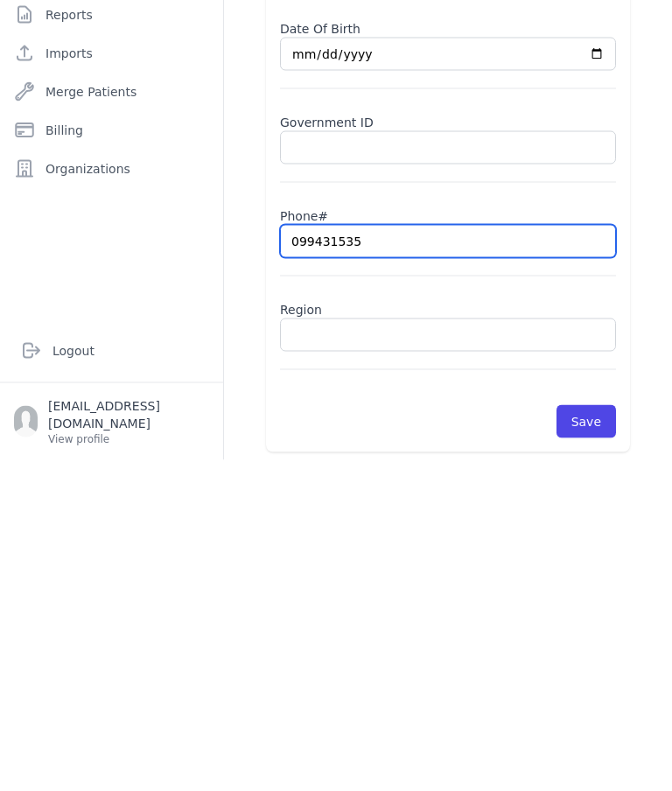
type input "0994315354"
select select "[DEMOGRAPHIC_DATA]"
type input "0994315354"
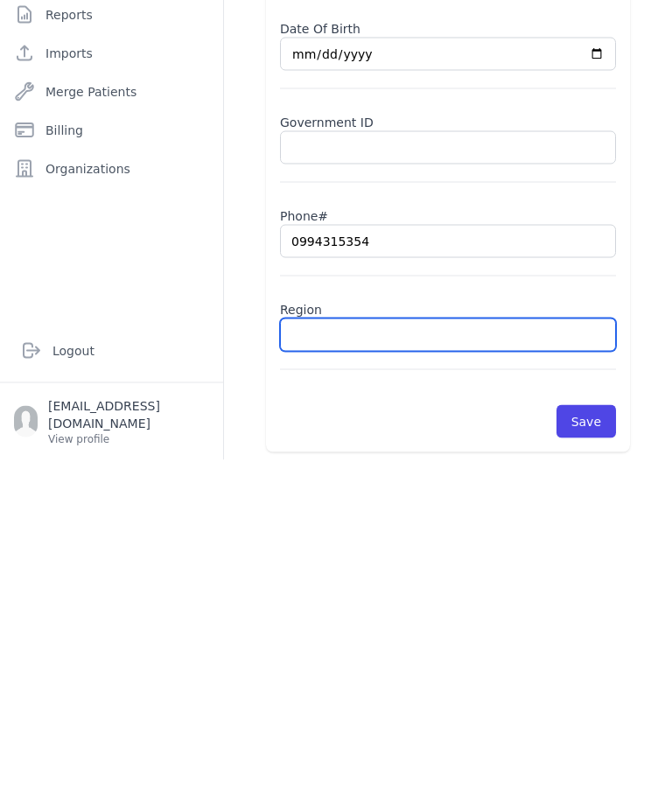
click at [370, 650] on input "text" at bounding box center [448, 666] width 336 height 33
type input "M"
select select "[DEMOGRAPHIC_DATA]"
type input "Mas"
select select "[DEMOGRAPHIC_DATA]"
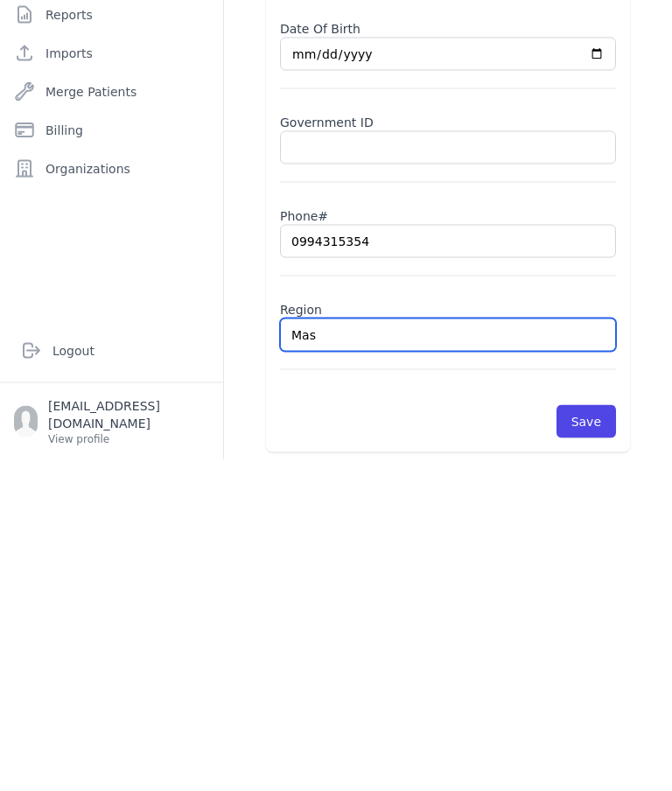
type input "Masa"
select select "[DEMOGRAPHIC_DATA]"
type input "Mas"
select select "[DEMOGRAPHIC_DATA]"
type input "Mash"
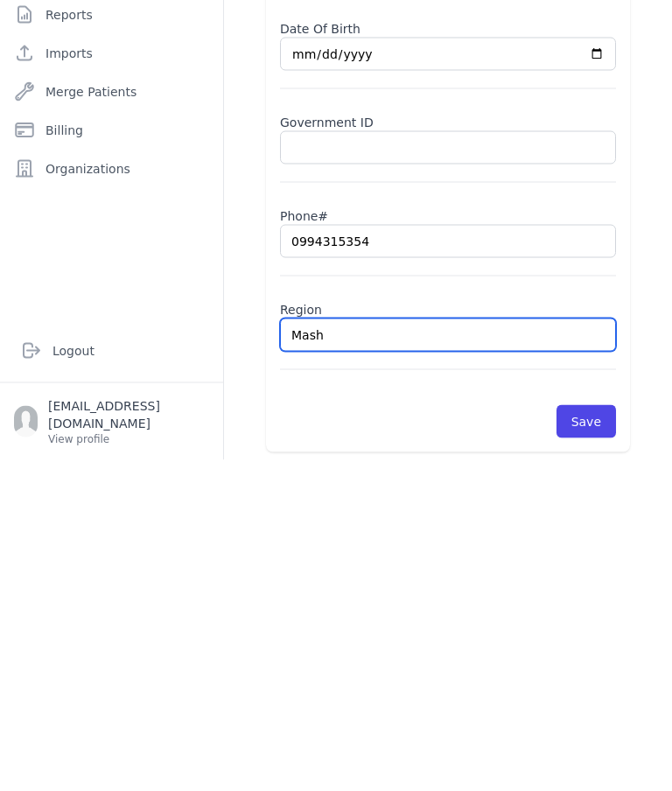
select select "[DEMOGRAPHIC_DATA]"
type input "Mas"
select select "[DEMOGRAPHIC_DATA]"
type input "Masa"
select select "[DEMOGRAPHIC_DATA]"
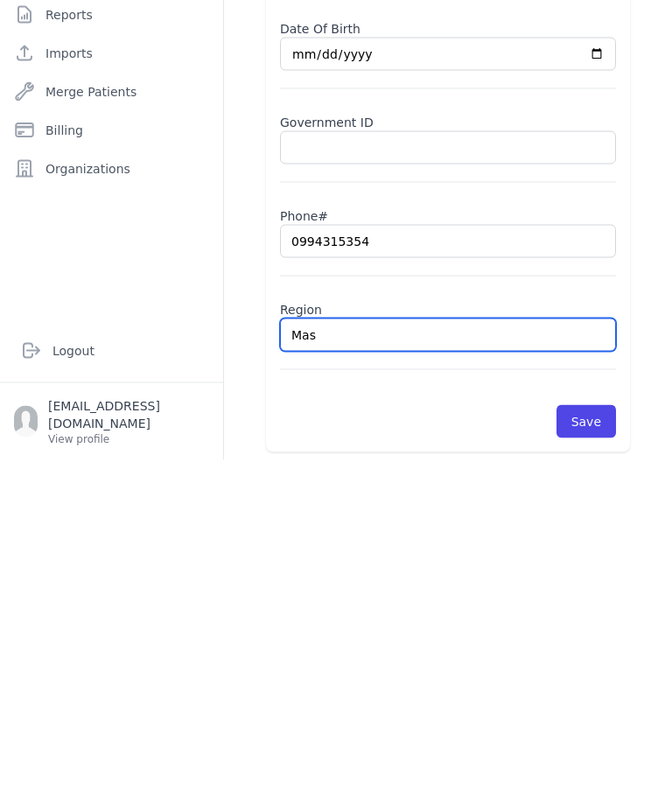
type input "Ma"
select select "[DEMOGRAPHIC_DATA]"
type input "Mas"
select select "[DEMOGRAPHIC_DATA]"
type input "Mad-"
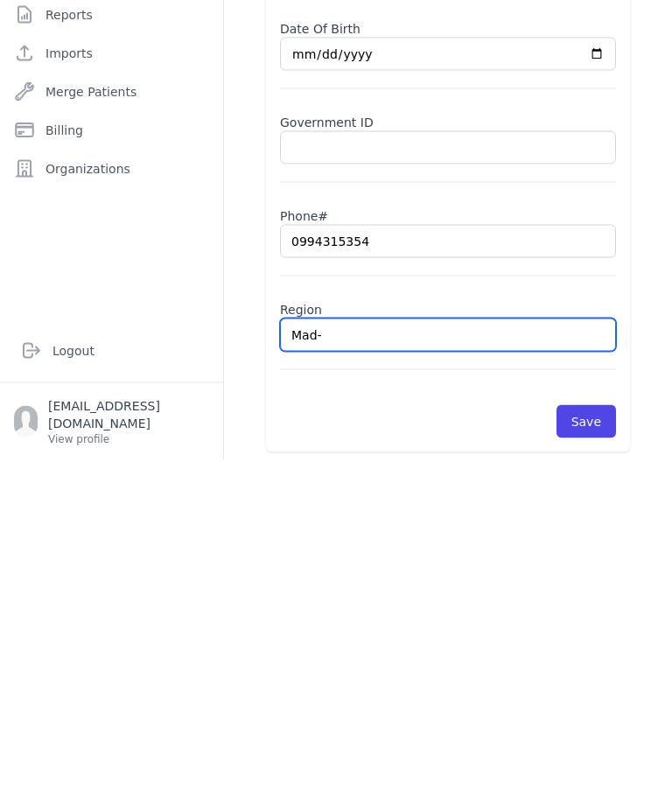
select select "[DEMOGRAPHIC_DATA]"
type input "Mad"
select select "[DEMOGRAPHIC_DATA]"
type input "Ma"
select select "[DEMOGRAPHIC_DATA]"
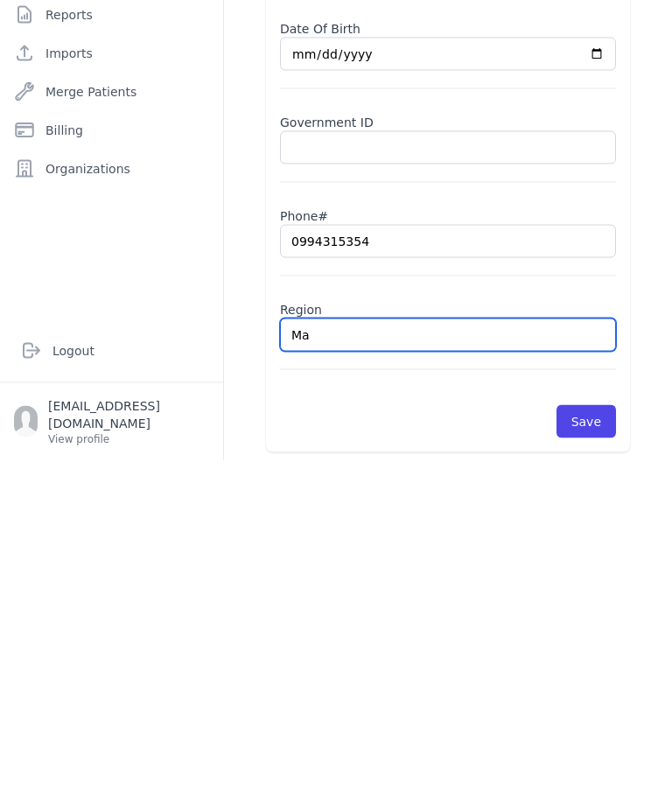
type input "Mas"
select select "[DEMOGRAPHIC_DATA]"
type input "Mash"
select select "[DEMOGRAPHIC_DATA]"
type input "Mashara"
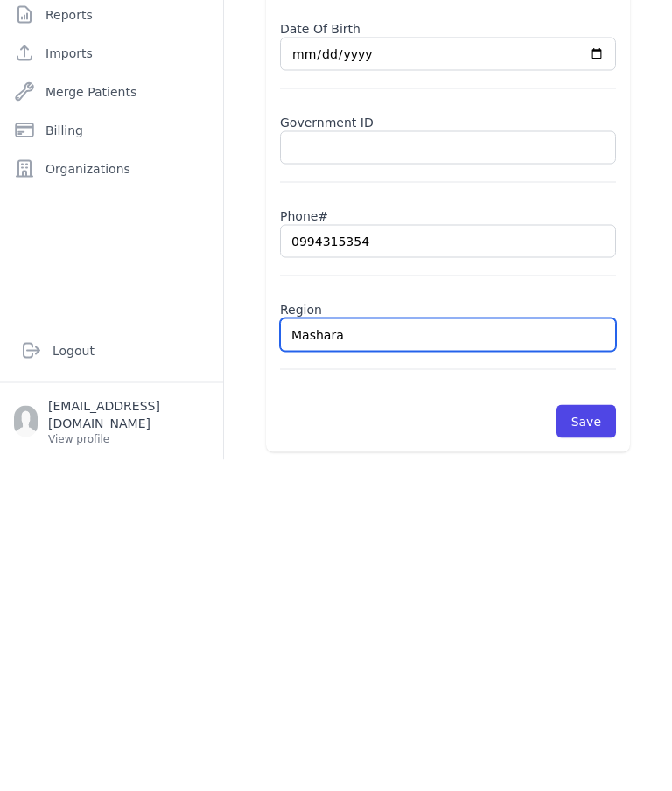
select select "[DEMOGRAPHIC_DATA]"
type input "Masharah"
select select "[DEMOGRAPHIC_DATA]"
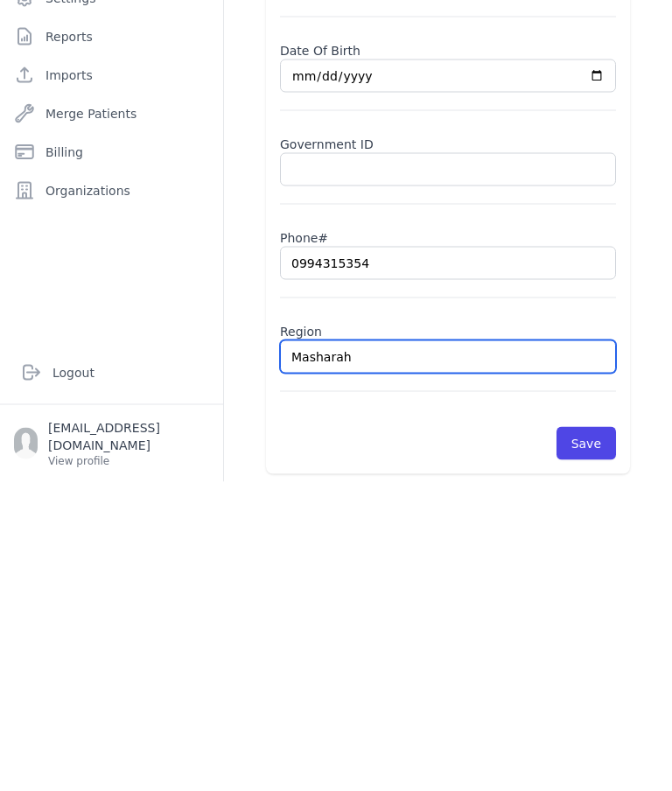
scroll to position [70, 0]
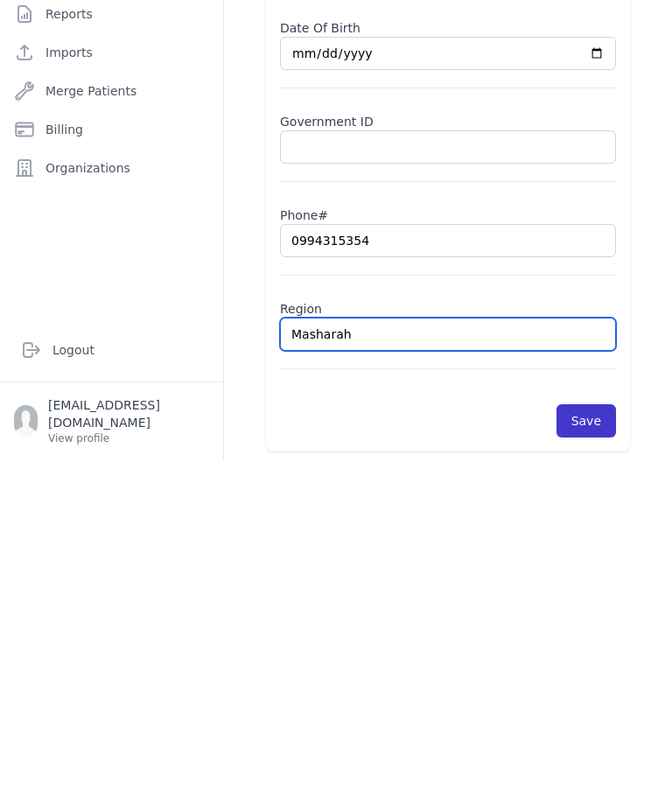
type input "Masharah"
click at [596, 736] on button "Save" at bounding box center [587, 752] width 60 height 33
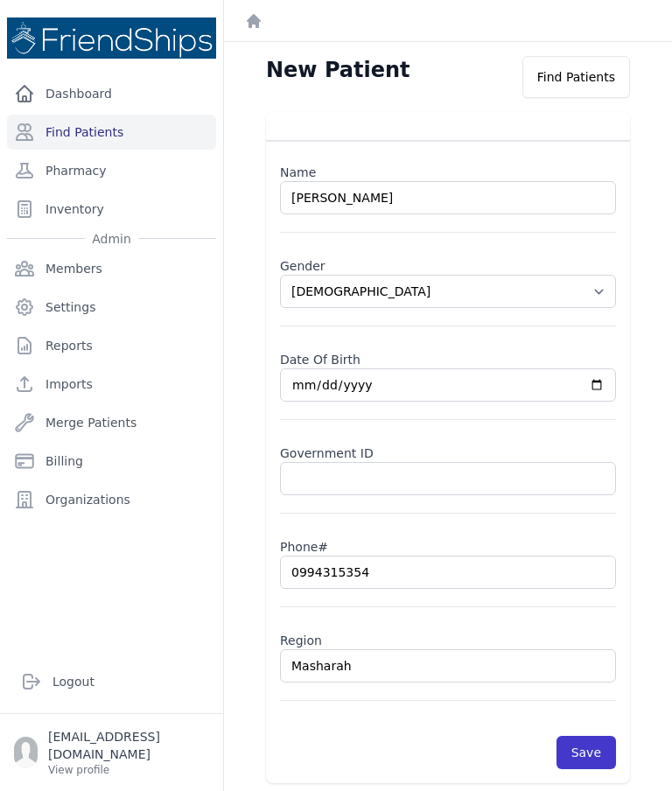
click at [588, 736] on button "Save" at bounding box center [587, 752] width 60 height 33
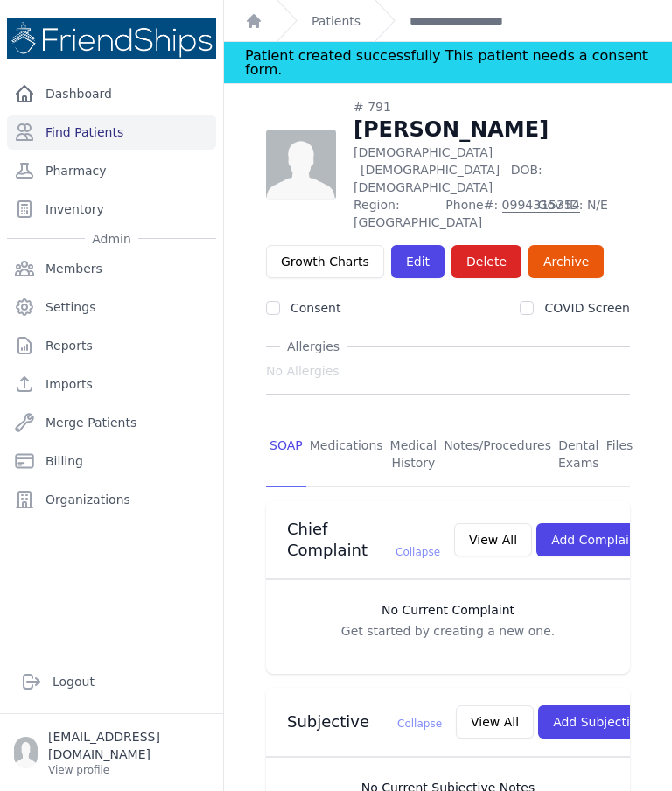
click at [348, 107] on div "# 791 [PERSON_NAME] [DEMOGRAPHIC_DATA] [DEMOGRAPHIC_DATA] DOB: [DEMOGRAPHIC_DAT…" at bounding box center [448, 164] width 364 height 133
